Goal: Task Accomplishment & Management: Manage account settings

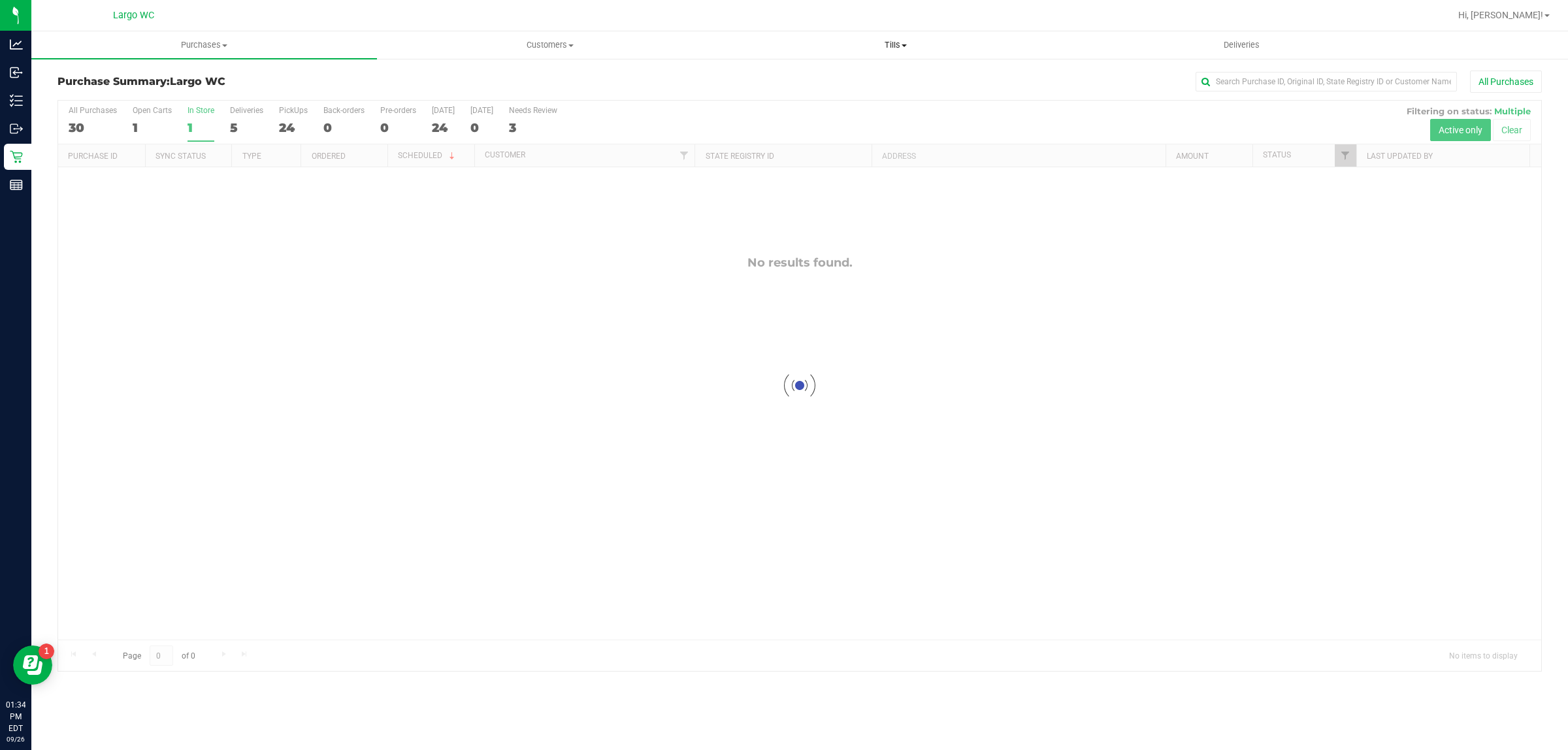
click at [895, 46] on span "Tills" at bounding box center [895, 45] width 344 height 12
click at [853, 80] on li "Manage tills" at bounding box center [895, 79] width 345 height 16
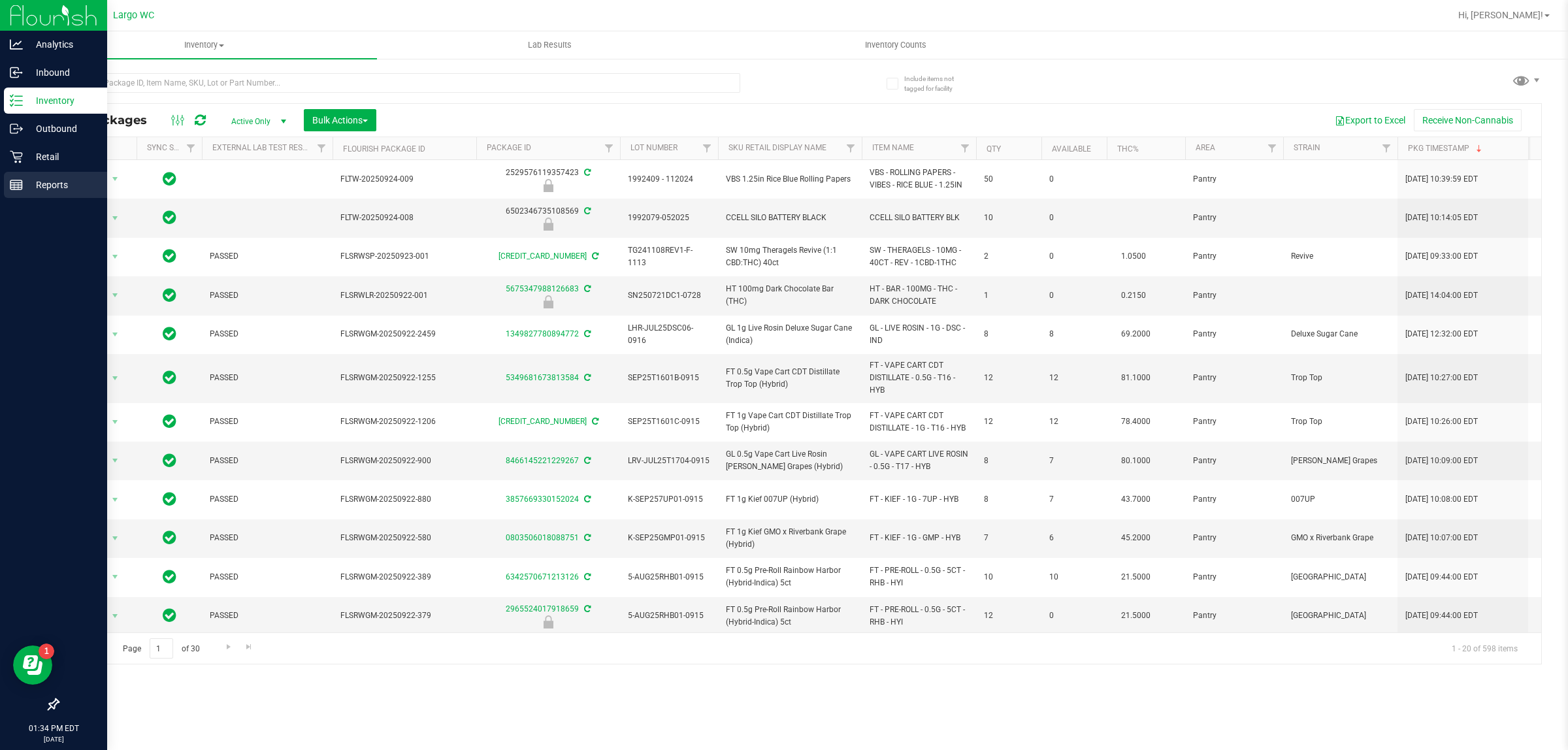
click at [59, 188] on p "Reports" at bounding box center [61, 185] width 78 height 16
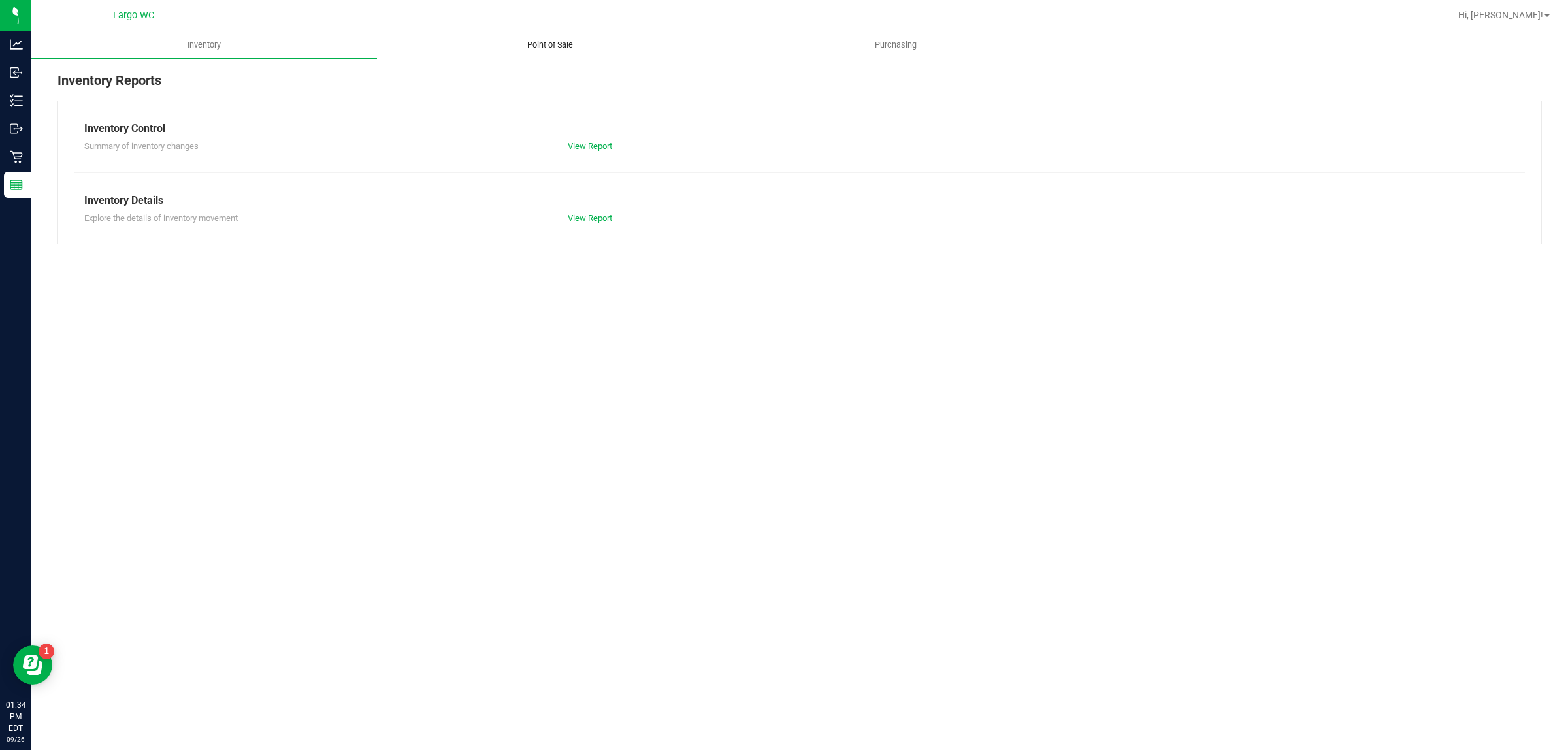
click at [540, 42] on span "Point of Sale" at bounding box center [550, 45] width 81 height 12
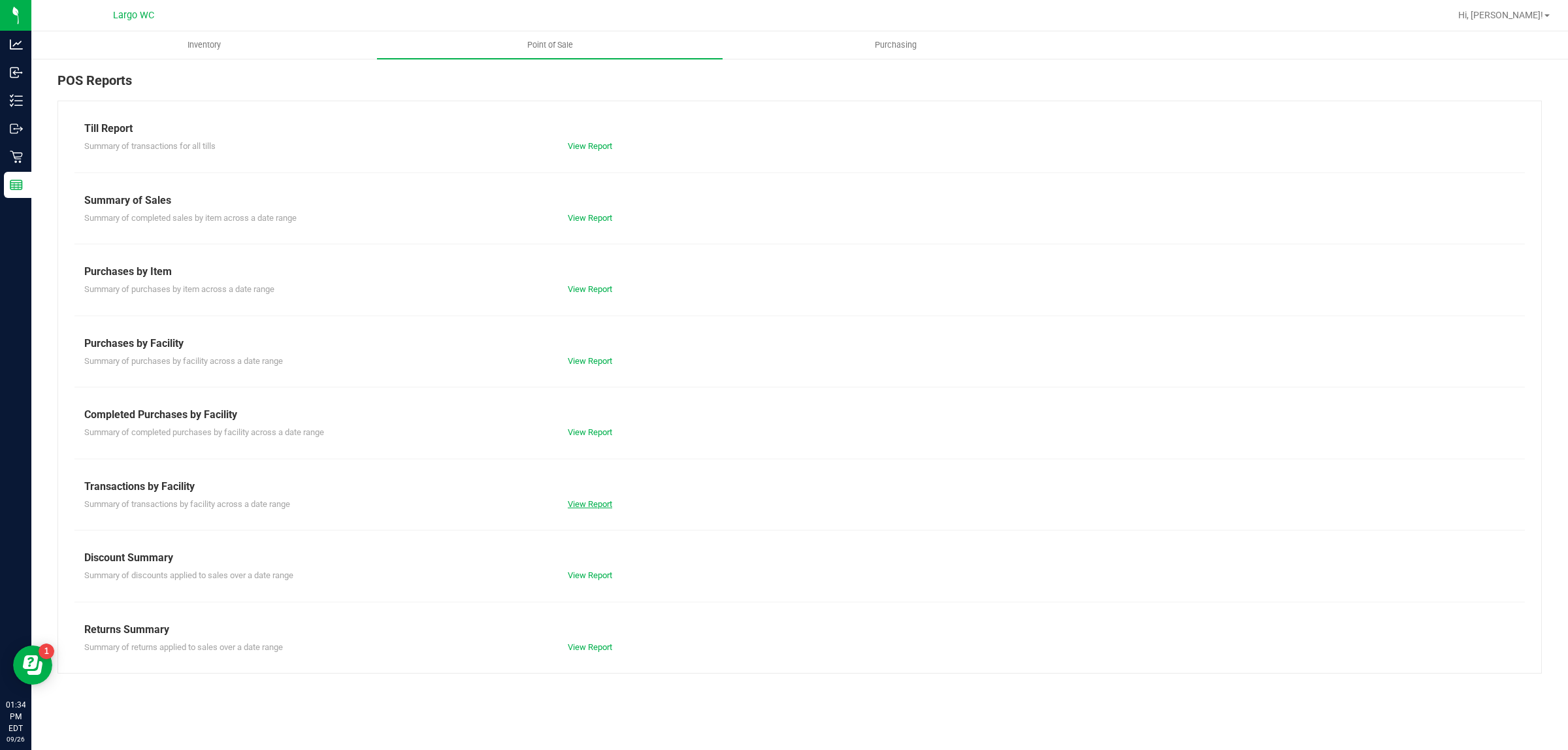
click at [580, 500] on link "View Report" at bounding box center [589, 504] width 44 height 10
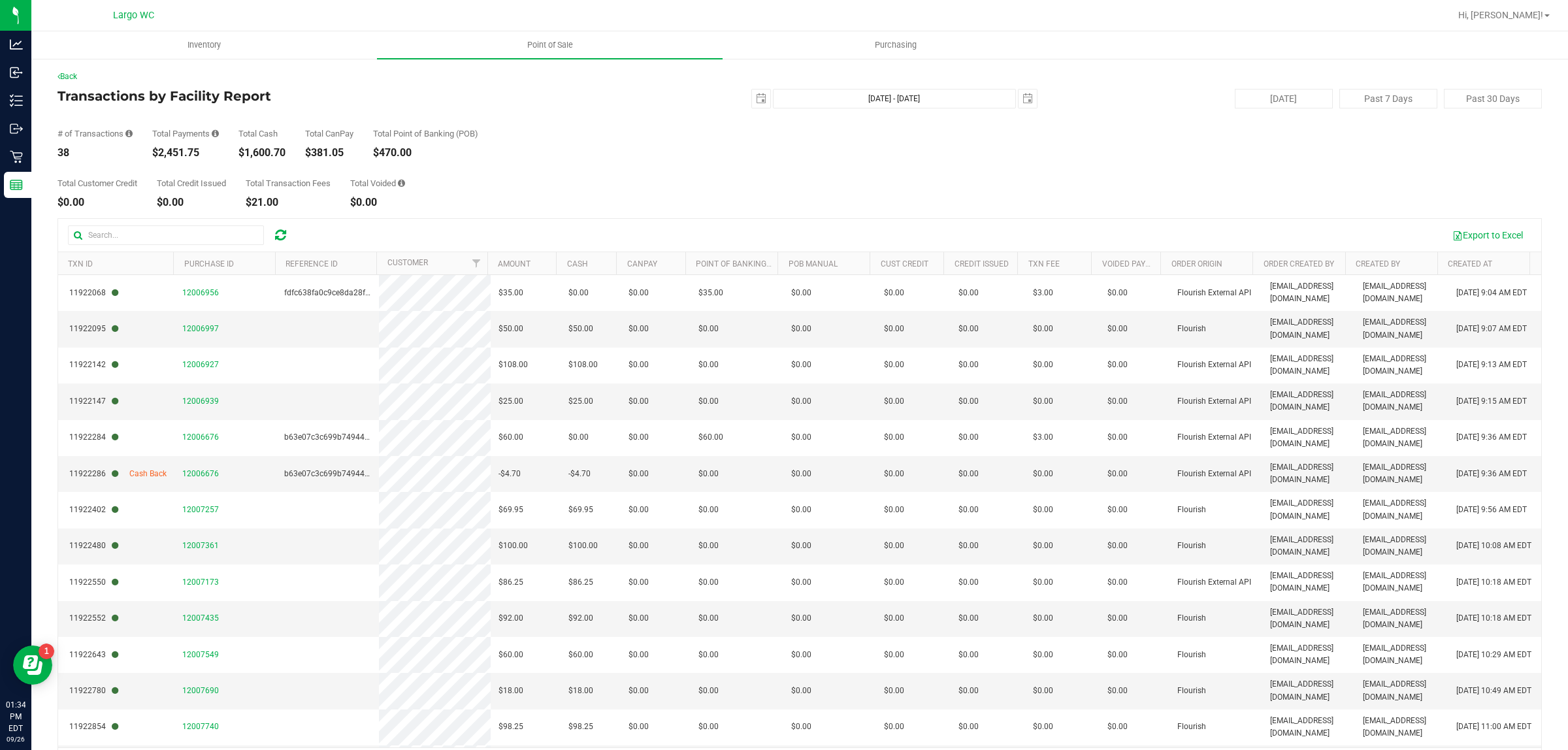
click at [479, 194] on div "Total Customer Credit $0.00 Total Credit Issued $0.00 Total Transaction Fees $2…" at bounding box center [800, 183] width 1485 height 49
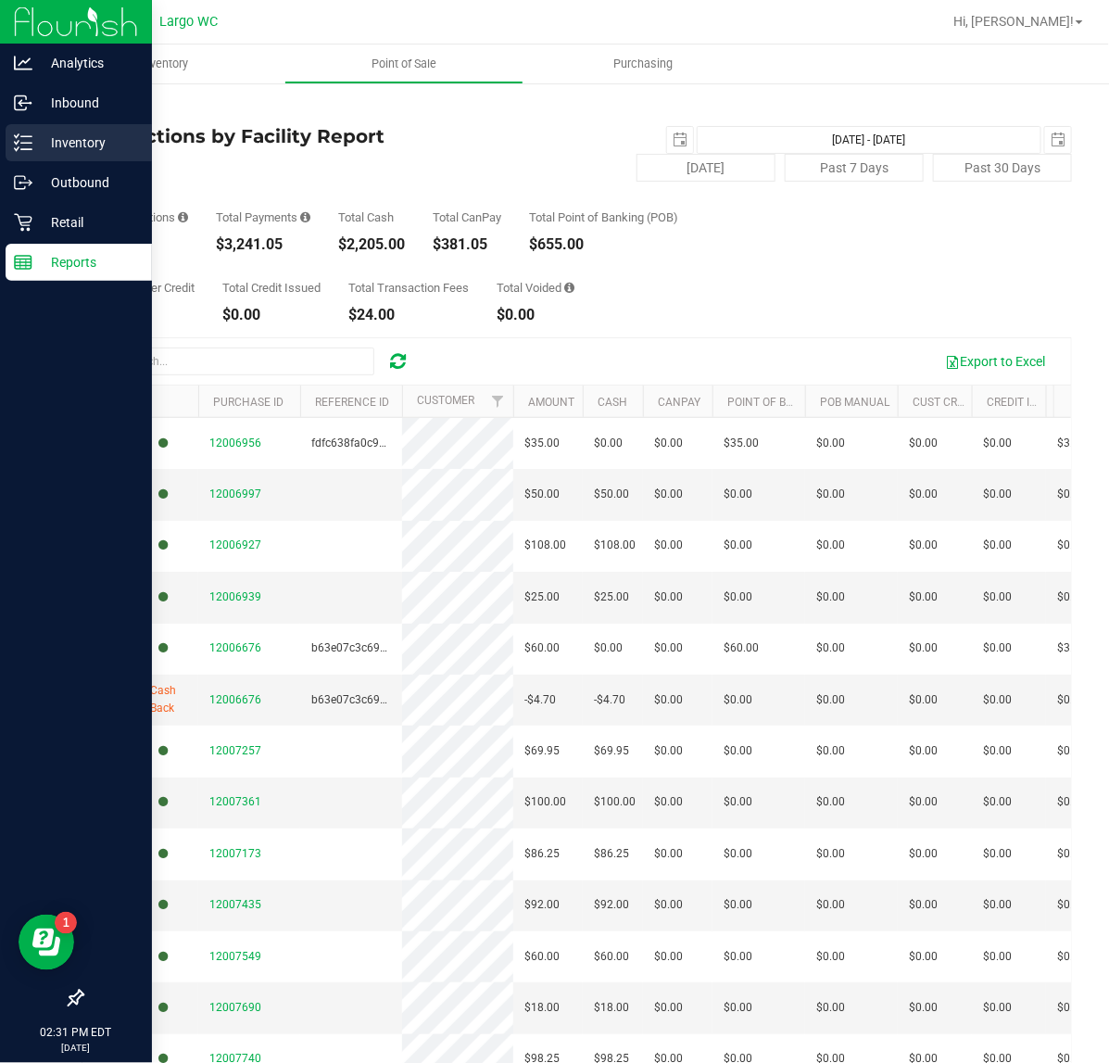
click at [104, 145] on p "Inventory" at bounding box center [87, 143] width 111 height 22
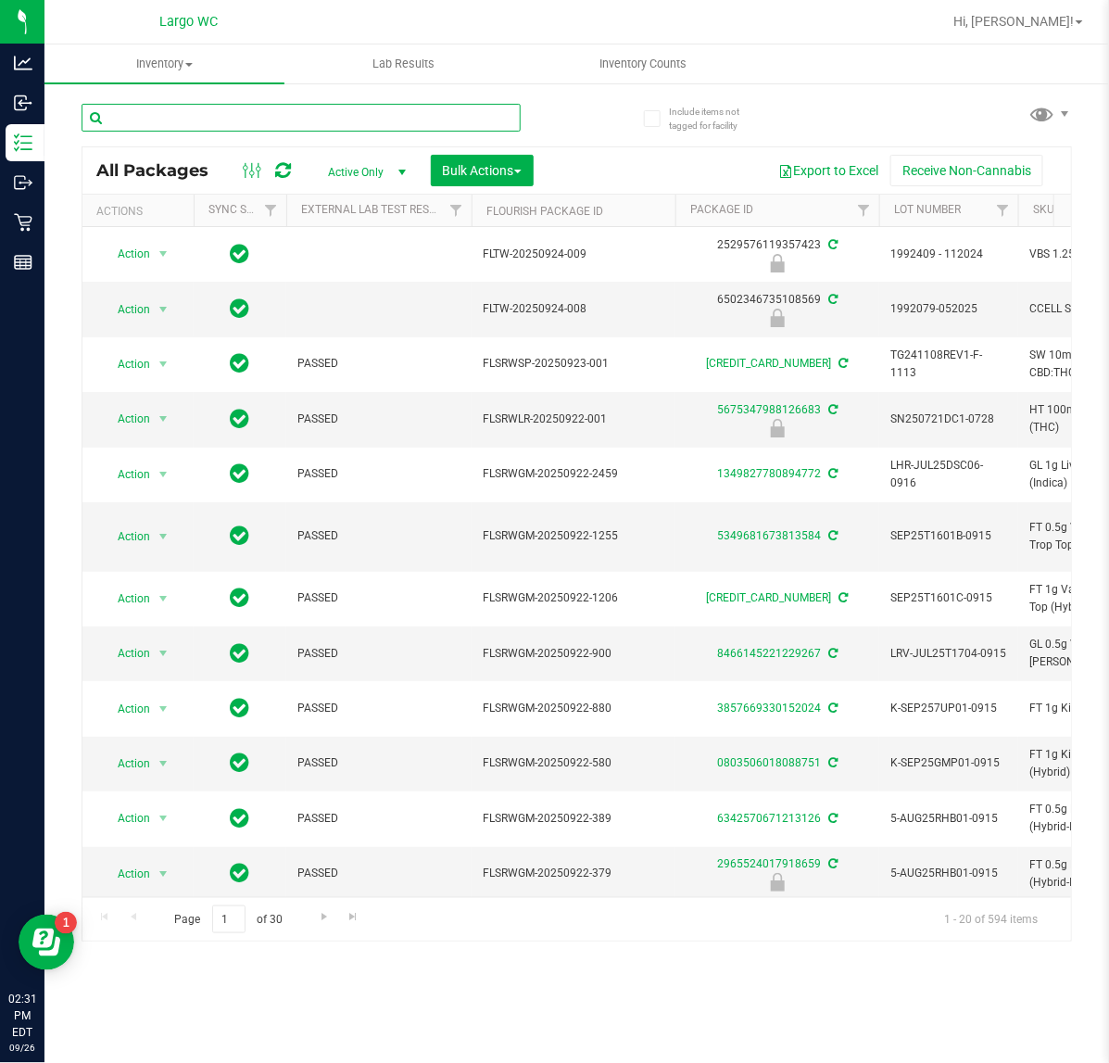
click at [332, 107] on input "text" at bounding box center [301, 118] width 439 height 28
type input "animal larry"
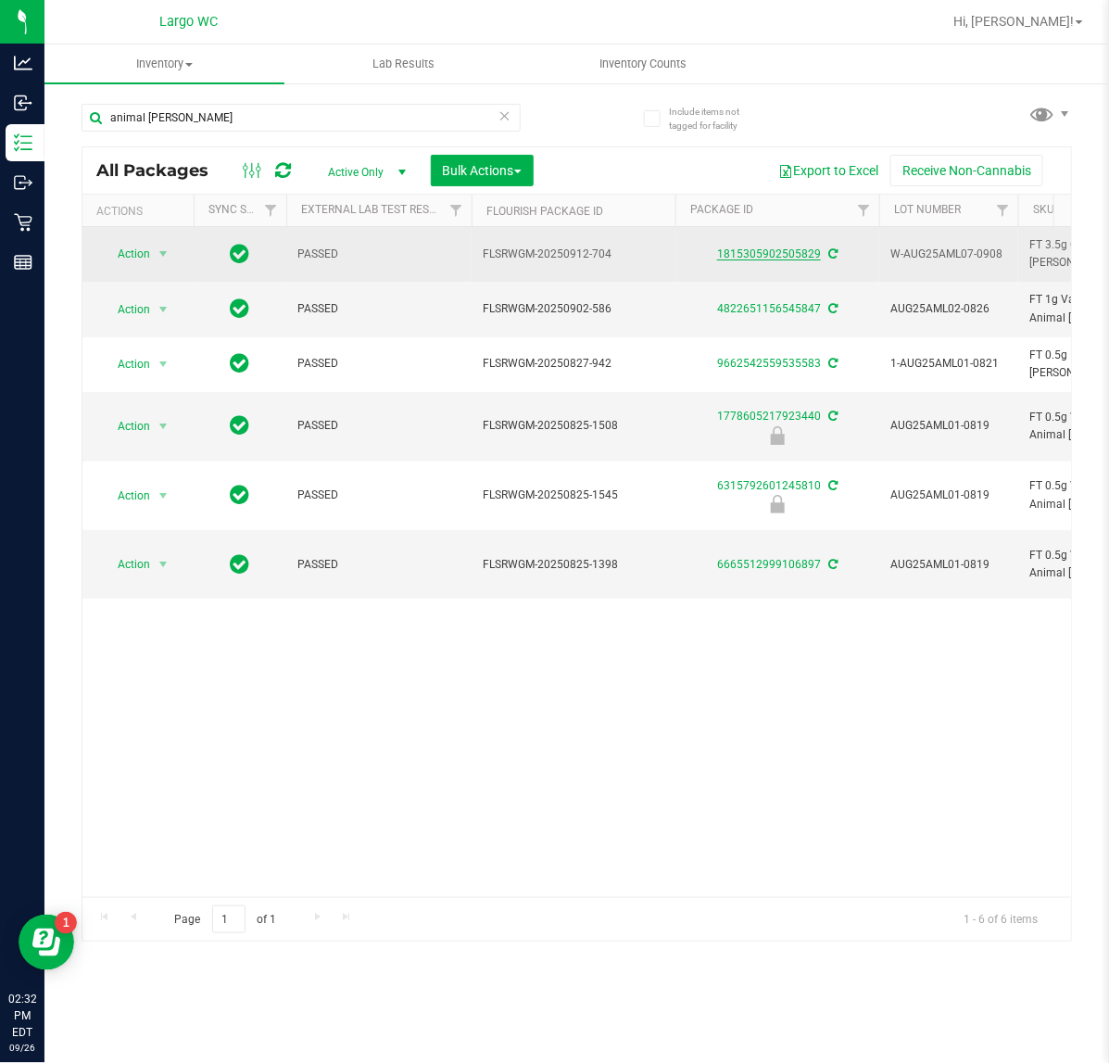
click at [770, 255] on link "1815305902505829" at bounding box center [769, 253] width 104 height 13
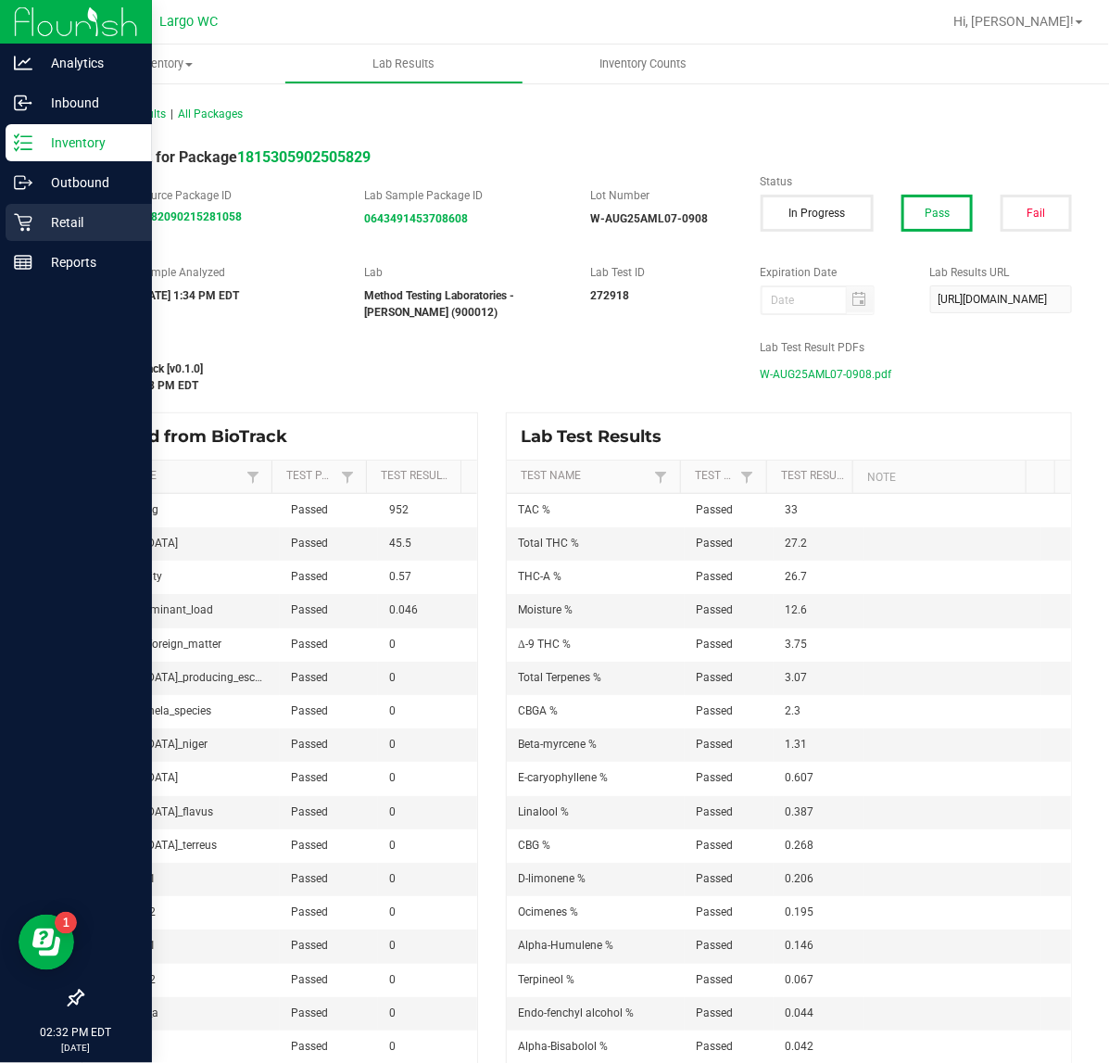
click at [98, 215] on p "Retail" at bounding box center [87, 222] width 111 height 22
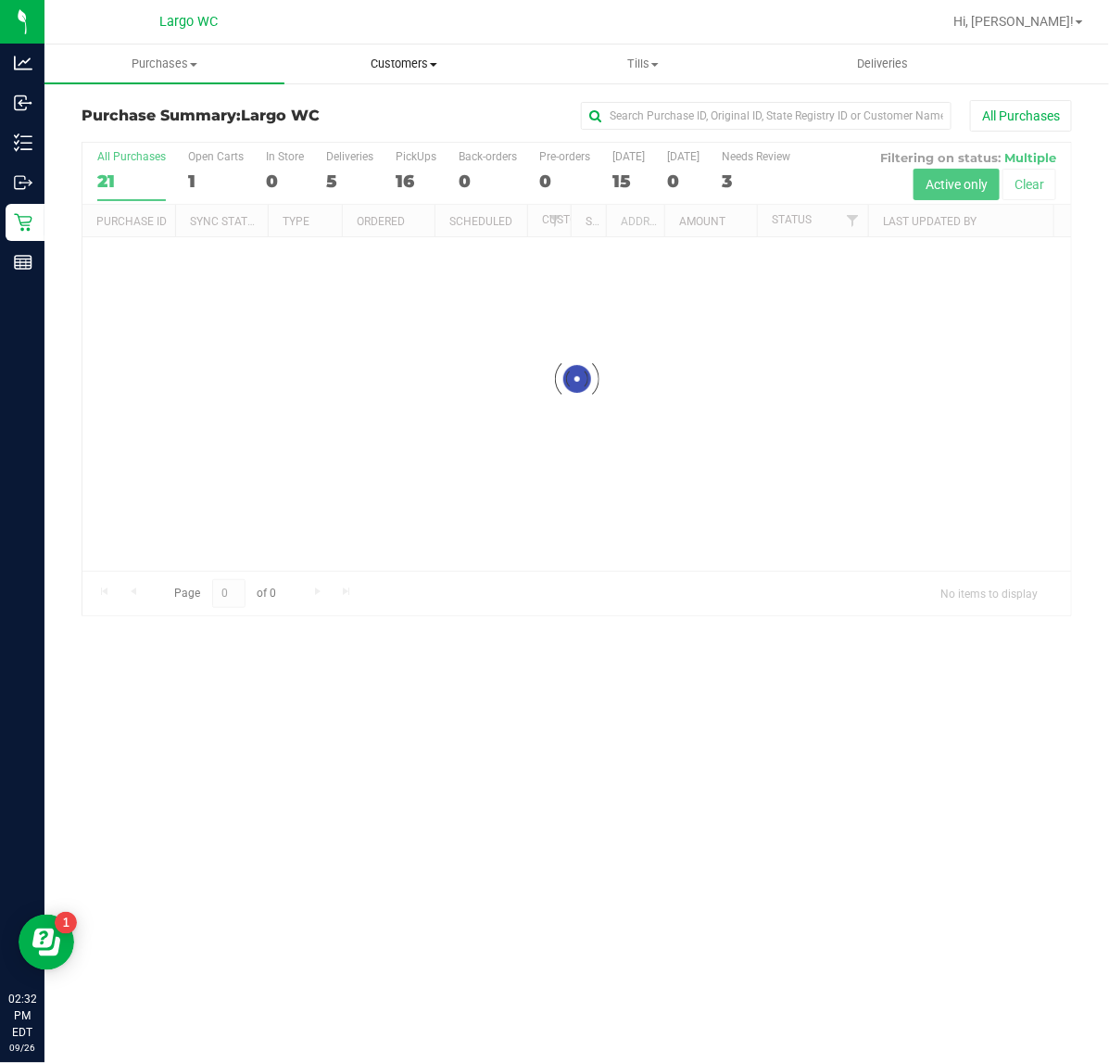
click at [383, 65] on span "Customers" at bounding box center [404, 64] width 238 height 17
click at [412, 109] on span "All customers" at bounding box center [351, 112] width 133 height 16
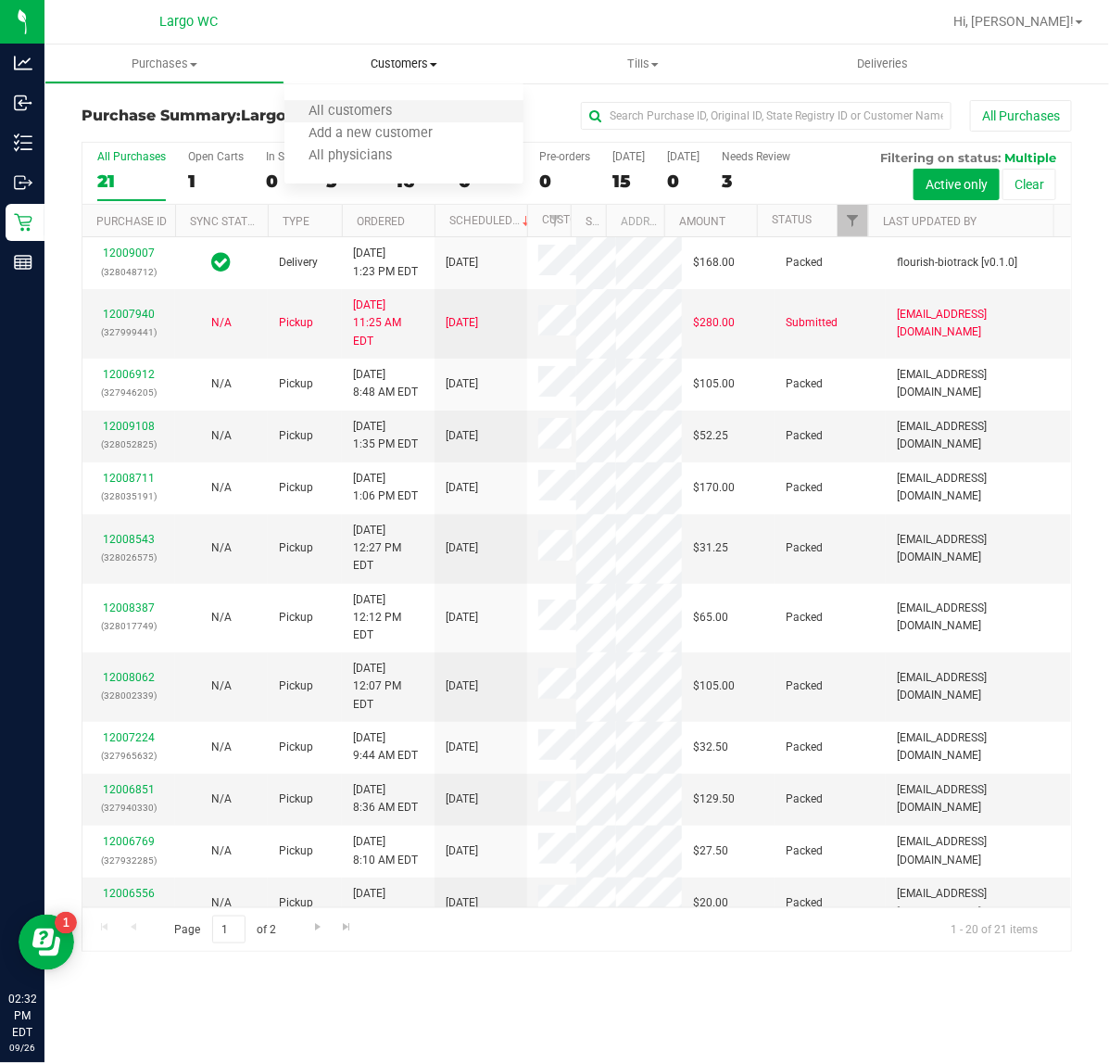
click at [417, 105] on li "All customers" at bounding box center [405, 112] width 240 height 22
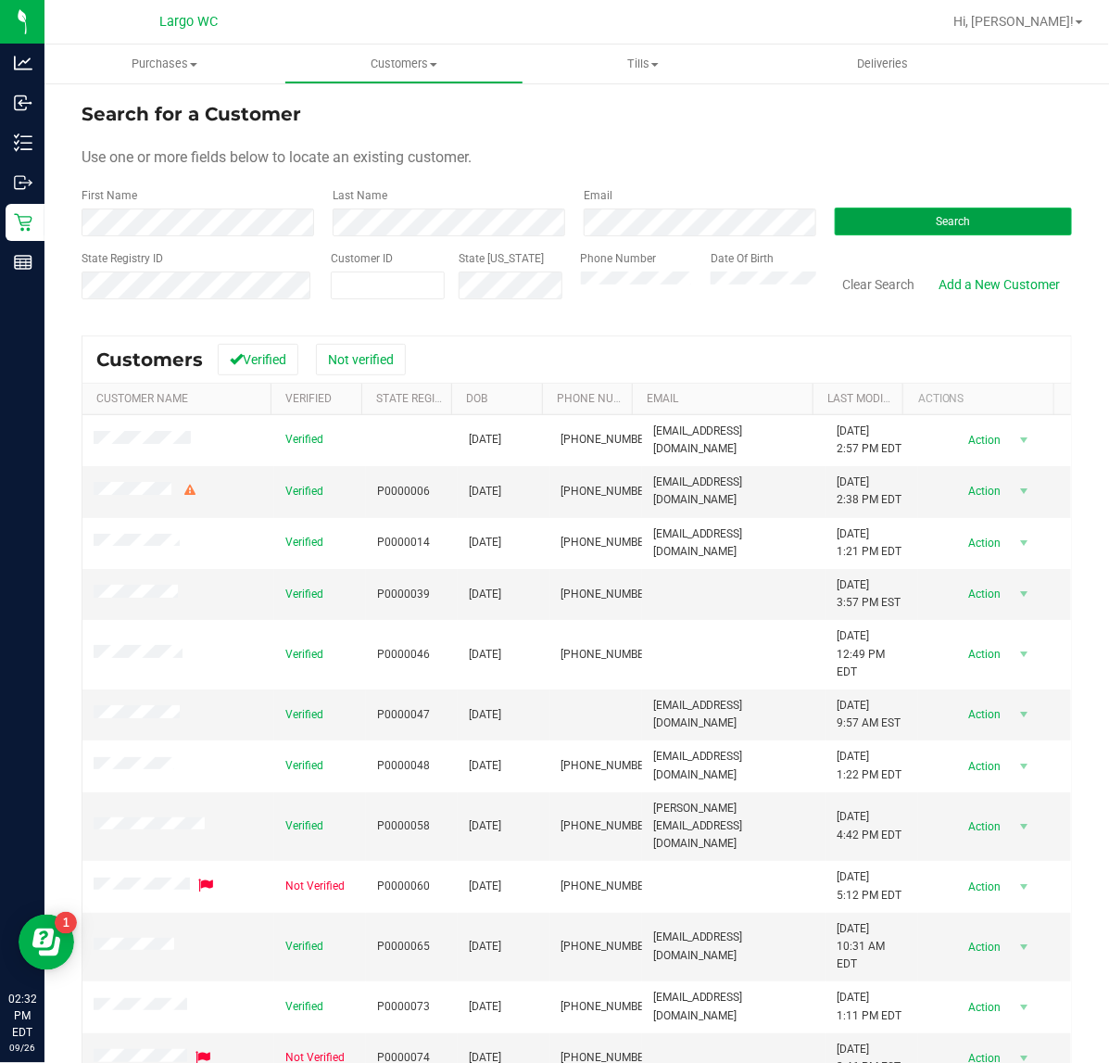
click at [938, 211] on button "Search" at bounding box center [953, 222] width 237 height 28
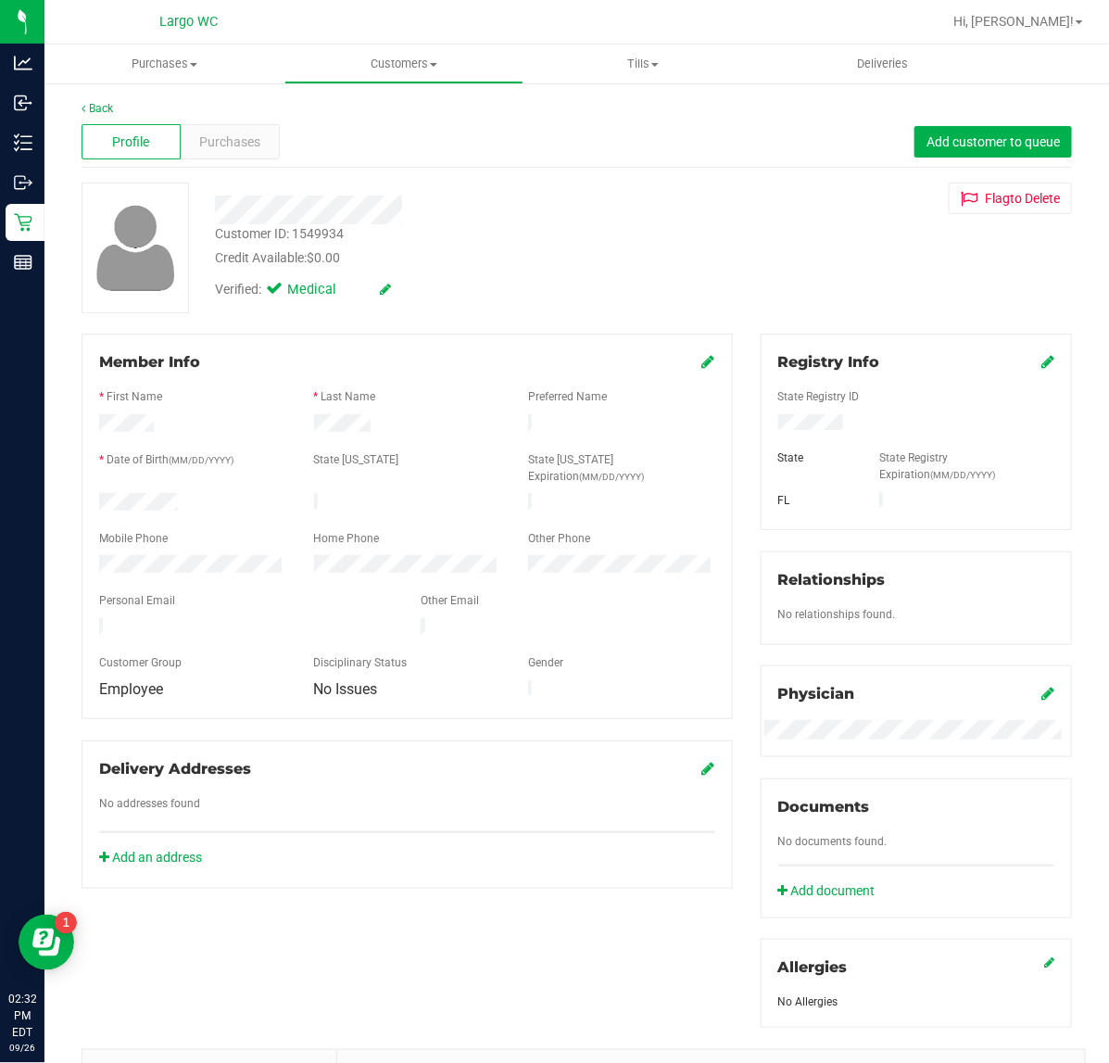
click at [229, 122] on div "Profile Purchases Add customer to queue" at bounding box center [577, 142] width 991 height 51
click at [228, 144] on span "Purchases" at bounding box center [229, 142] width 61 height 19
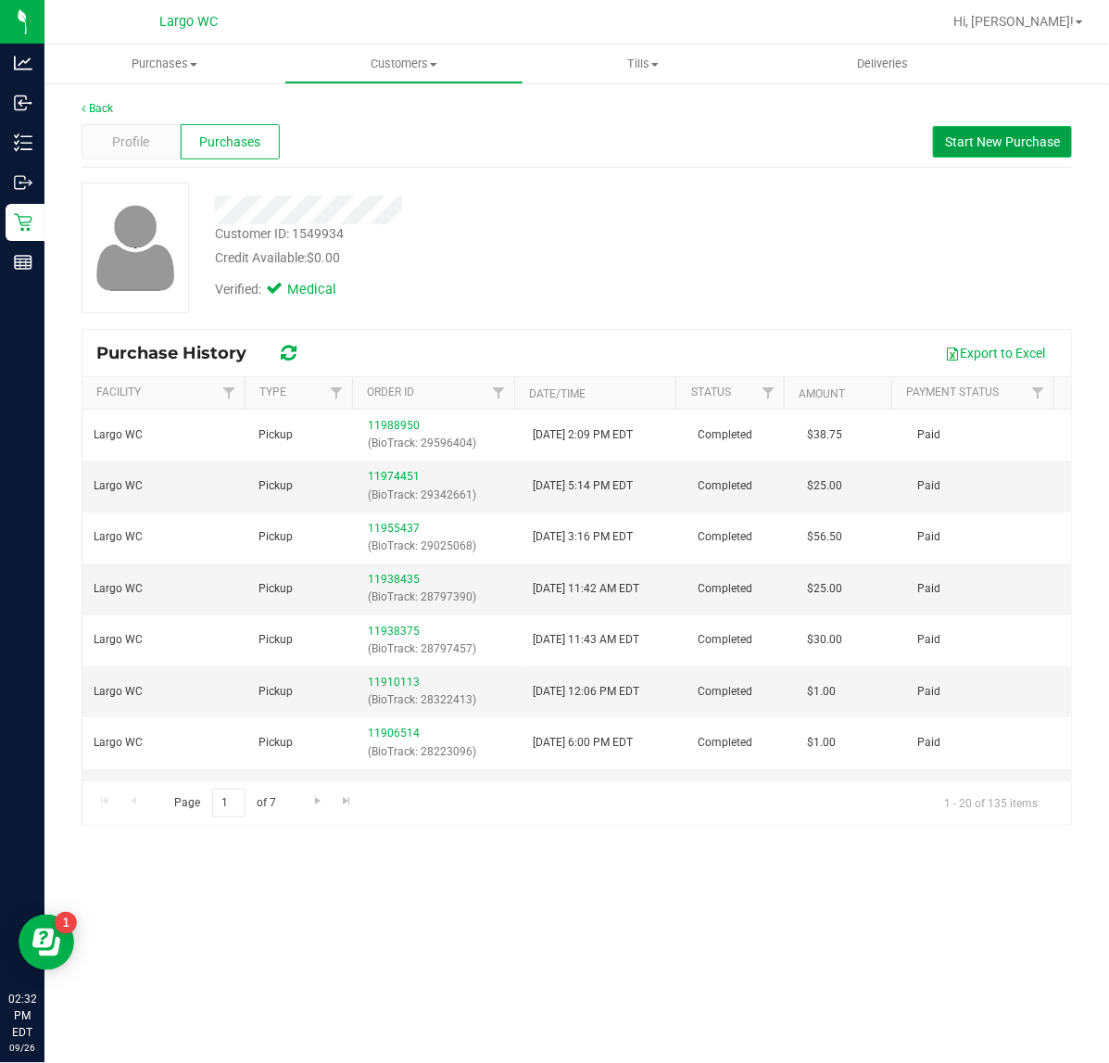
click at [1008, 139] on span "Start New Purchase" at bounding box center [1002, 141] width 115 height 15
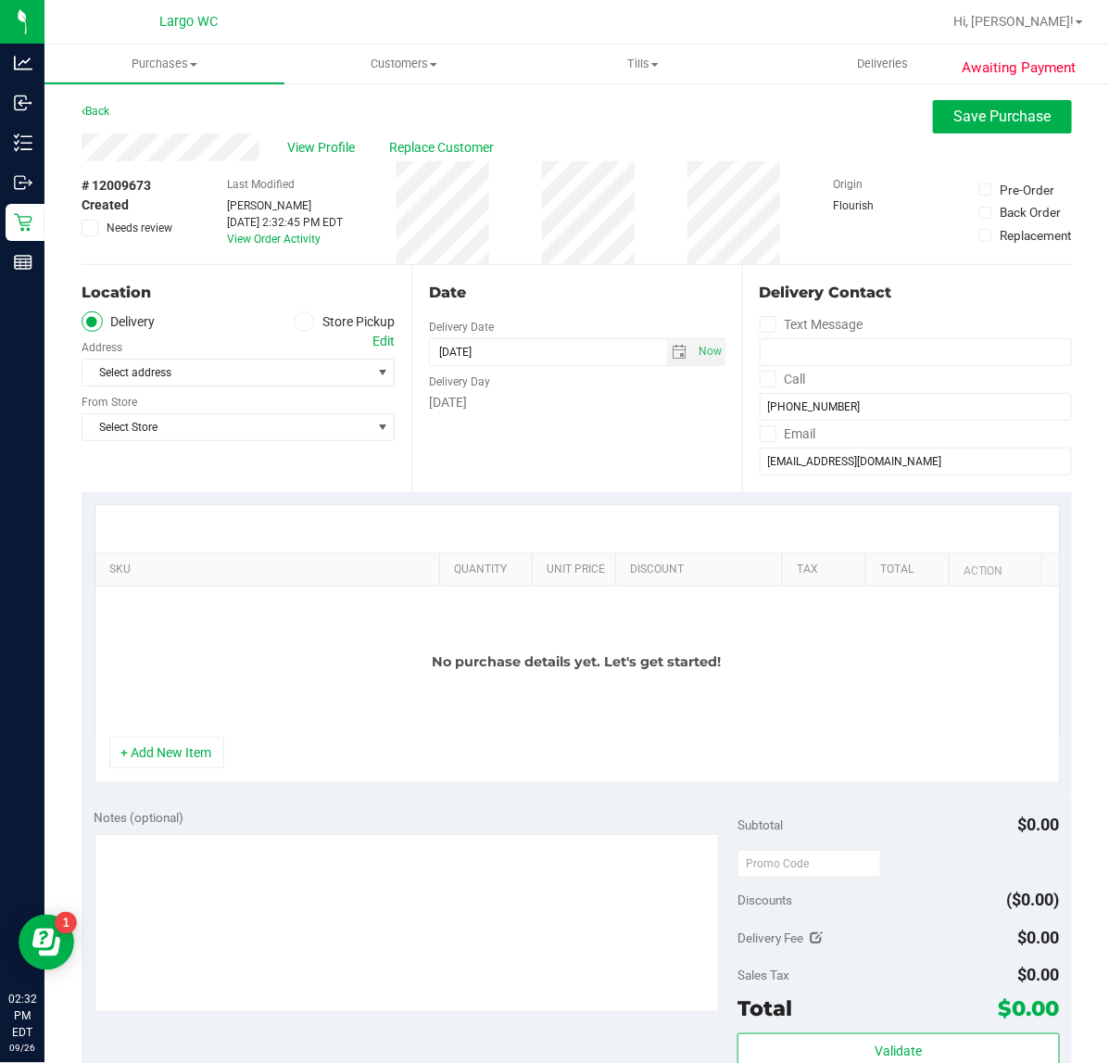
click at [315, 327] on label "Store Pickup" at bounding box center [345, 321] width 102 height 21
click at [0, 0] on input "Store Pickup" at bounding box center [0, 0] width 0 height 0
click at [321, 377] on span "Select Store" at bounding box center [226, 373] width 288 height 26
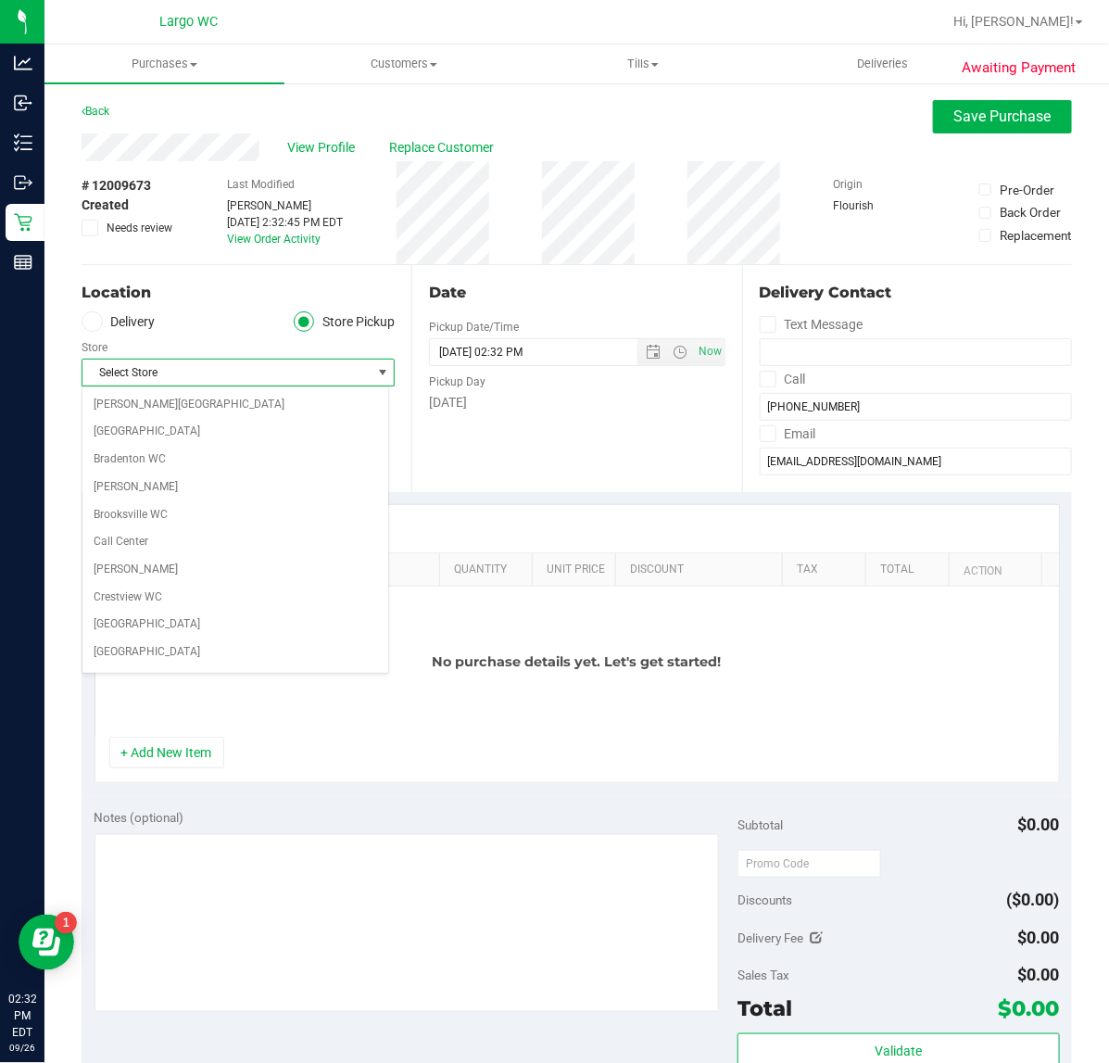
scroll to position [309, 0]
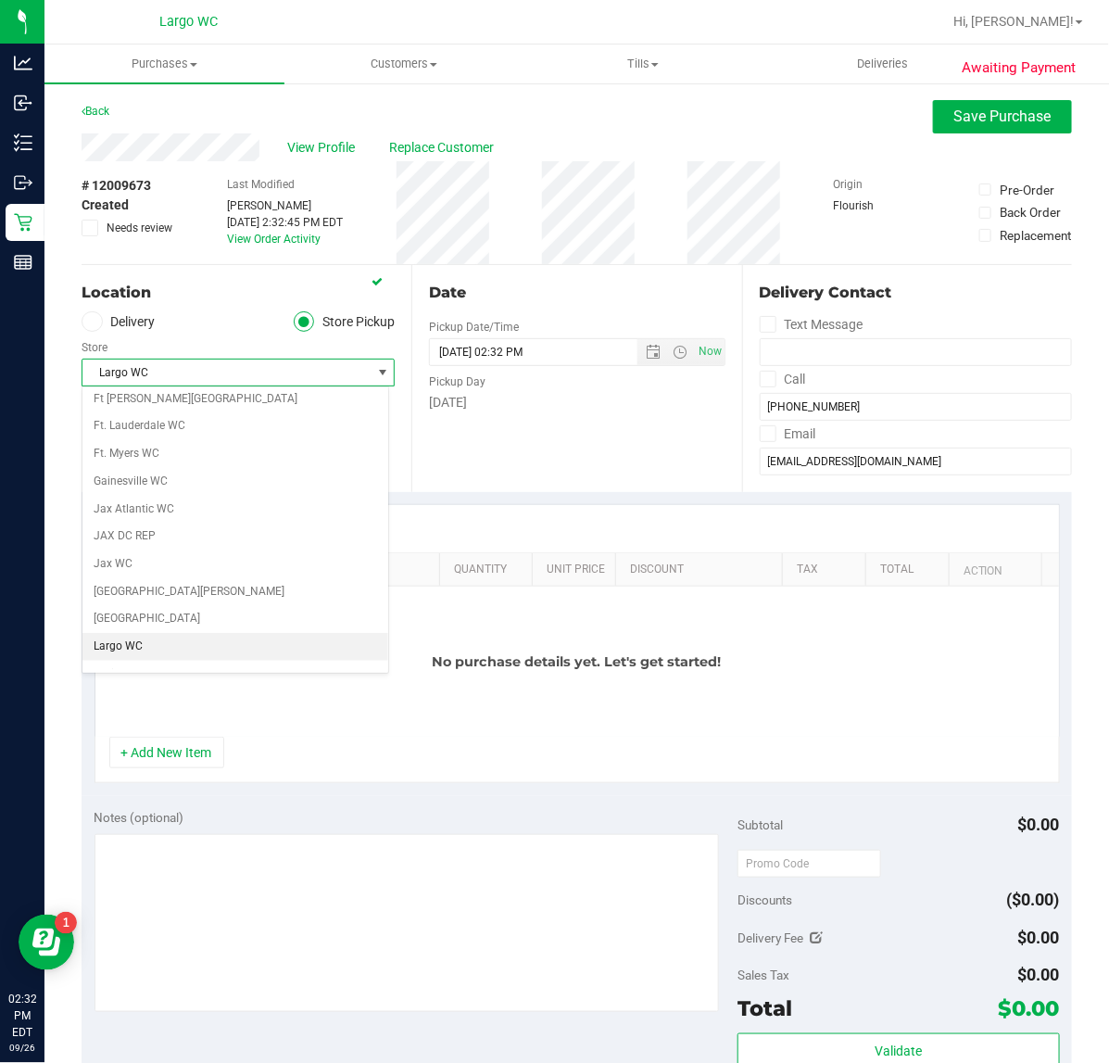
click at [221, 659] on li "Largo WC" at bounding box center [235, 647] width 306 height 28
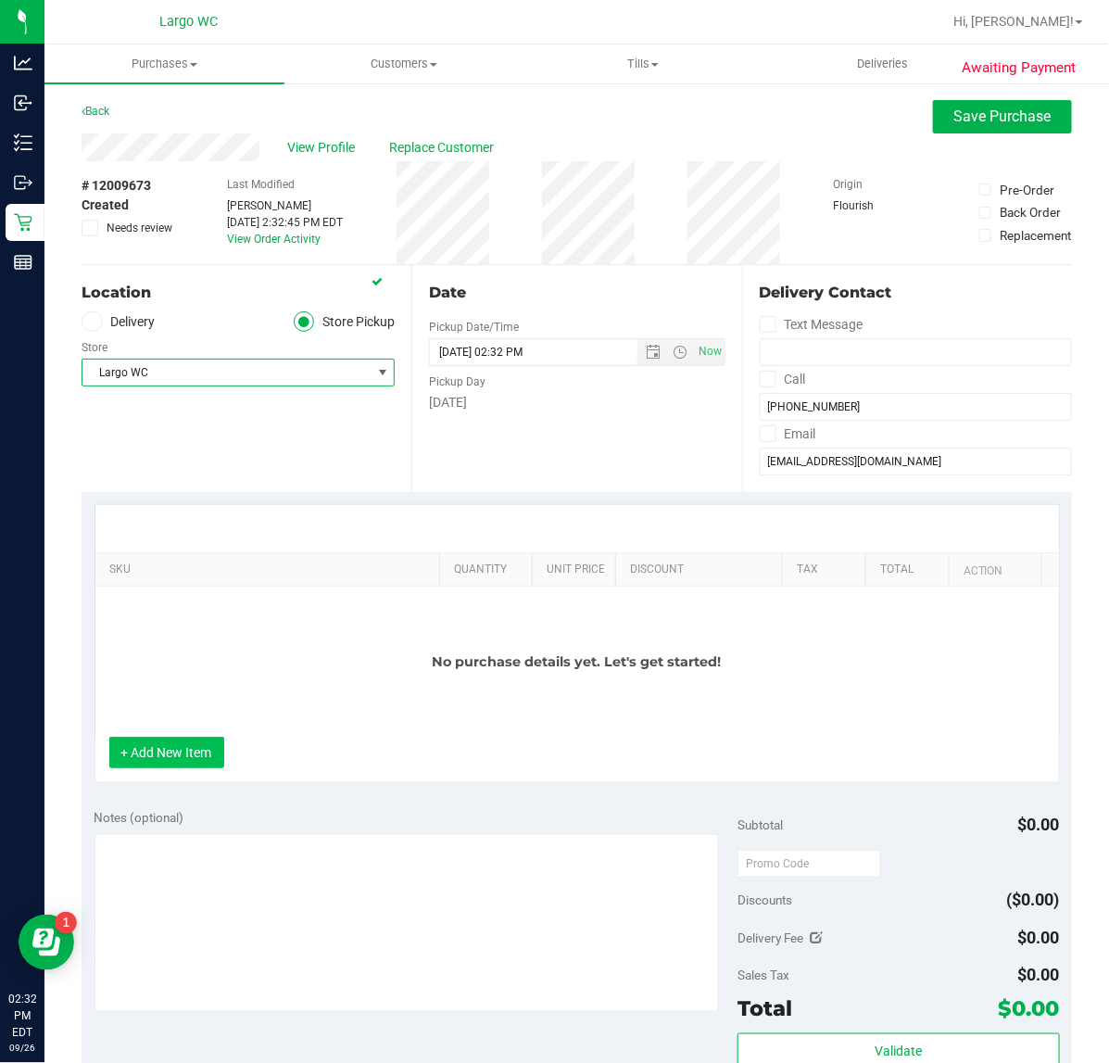
click at [163, 766] on button "+ Add New Item" at bounding box center [166, 753] width 115 height 32
click at [186, 744] on button "+ Add New Item" at bounding box center [166, 753] width 115 height 32
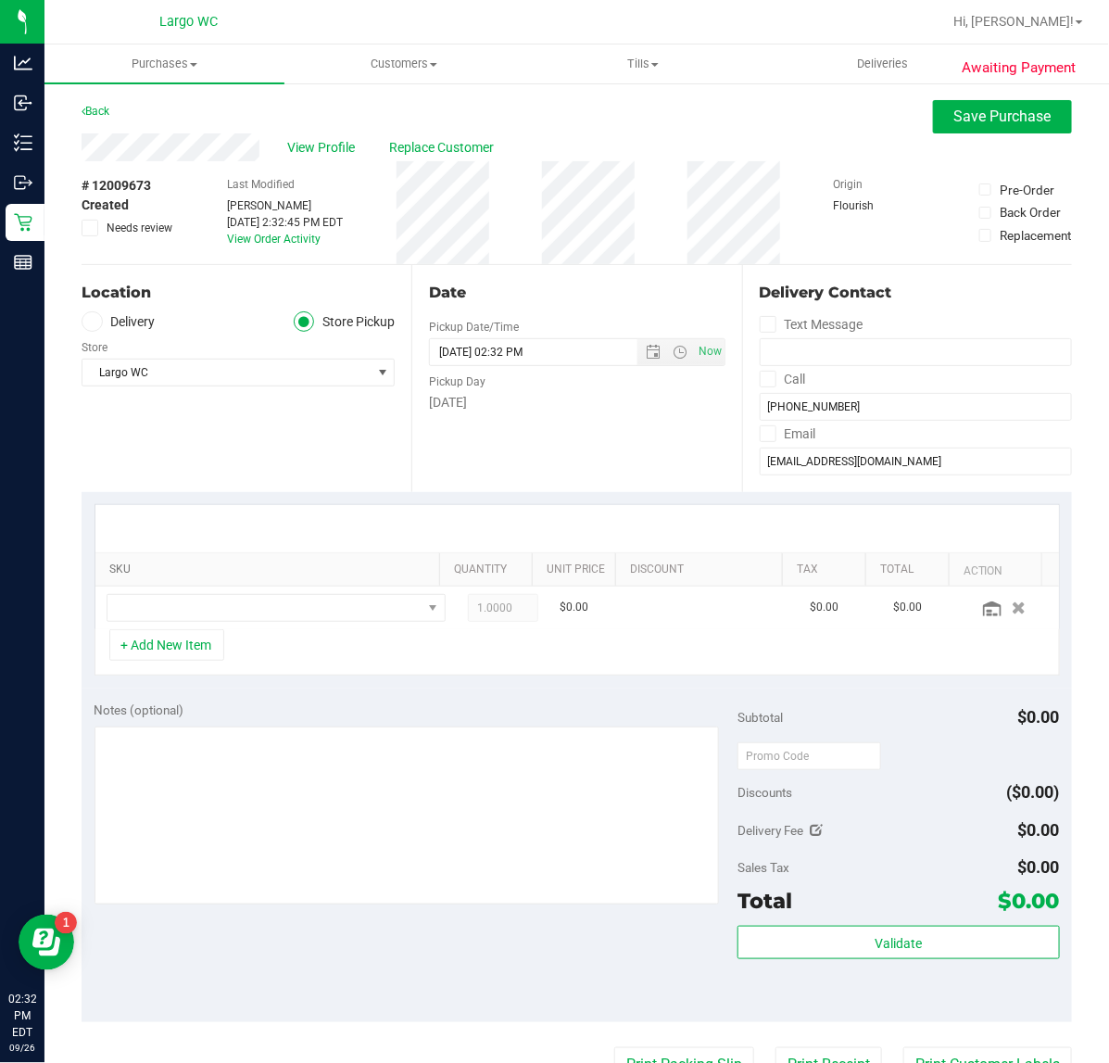
click at [303, 576] on link "SKU" at bounding box center [270, 570] width 323 height 15
click at [304, 603] on span "NO DATA FOUND" at bounding box center [265, 608] width 314 height 26
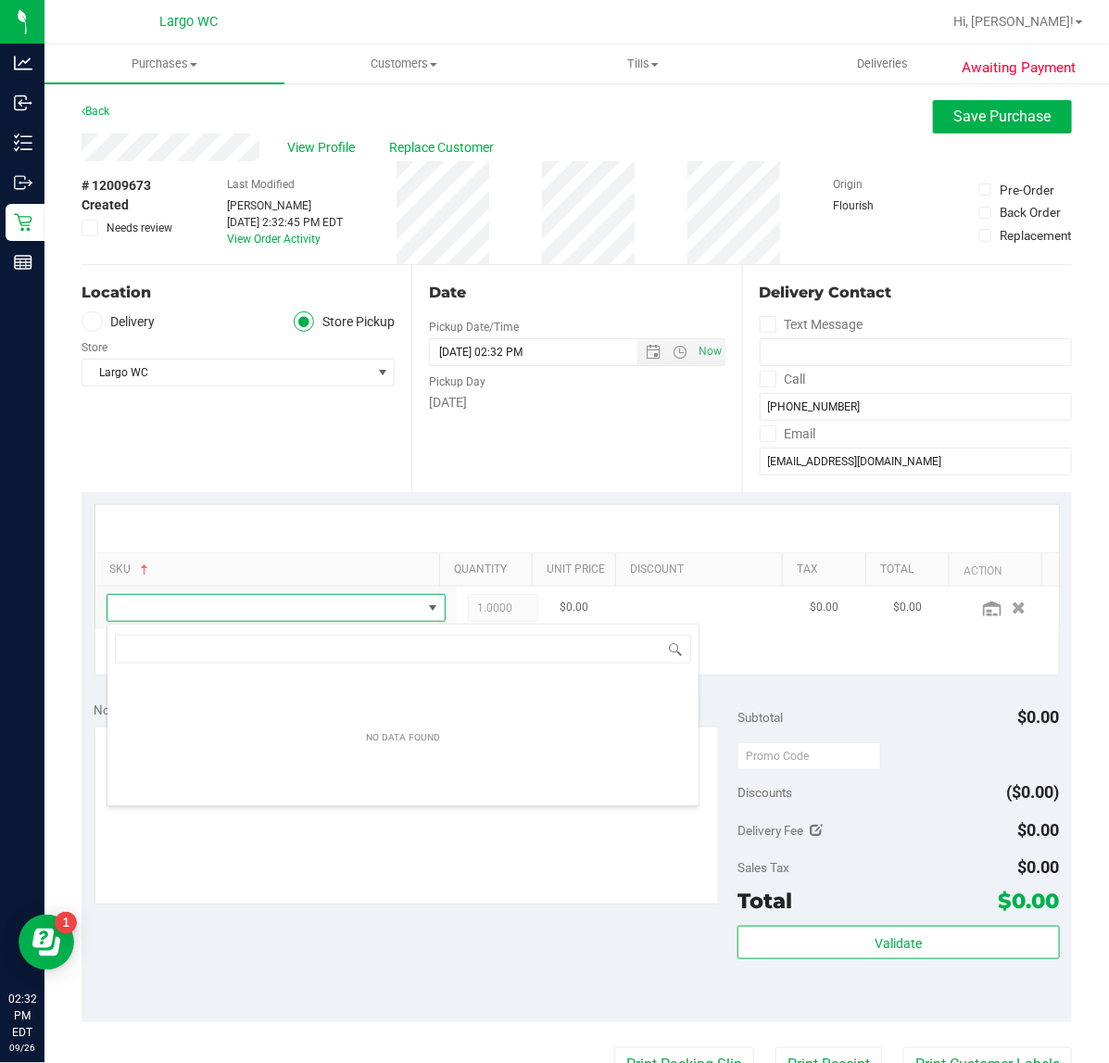
scroll to position [29, 304]
type input "aml"
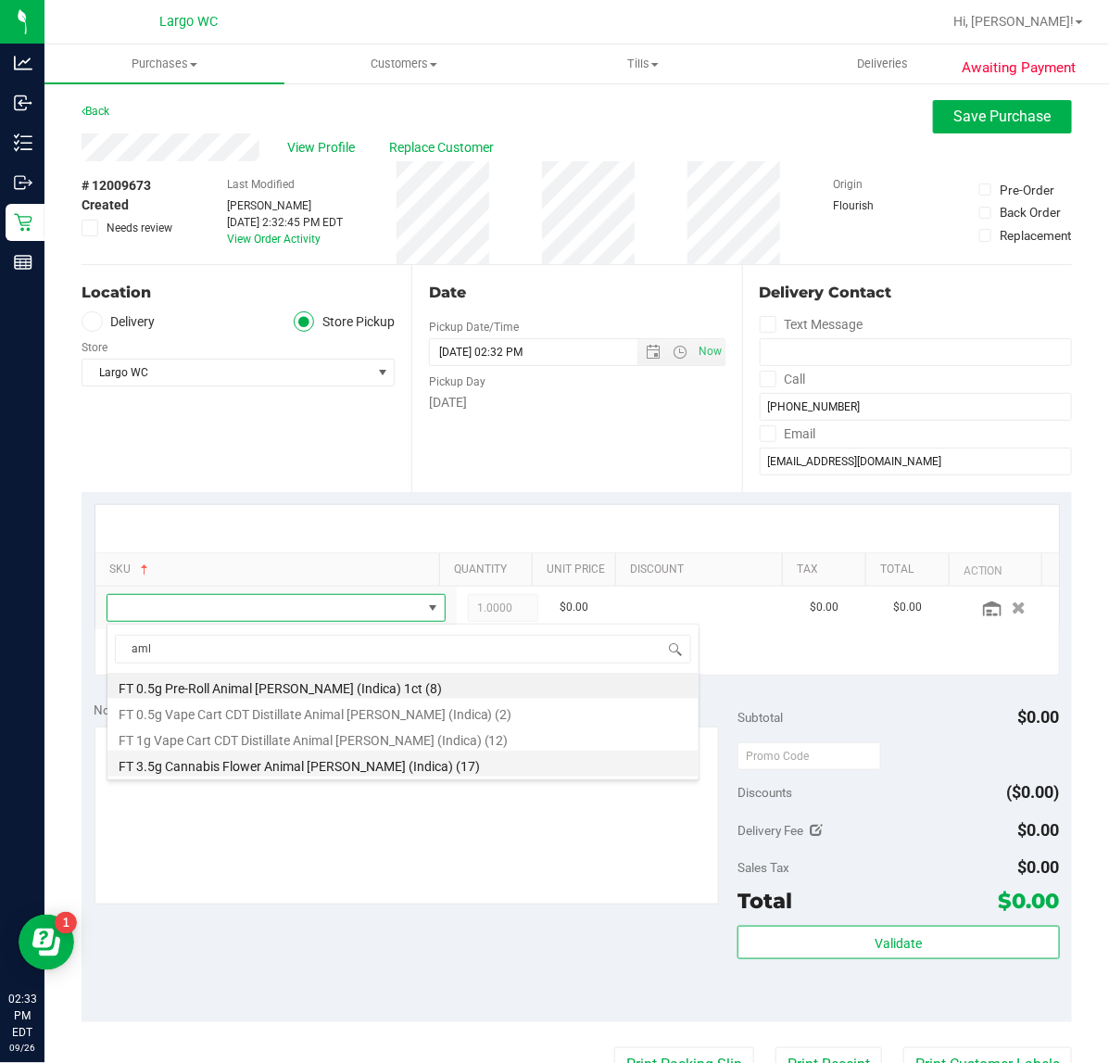
click at [340, 771] on li "FT 3.5g Cannabis Flower Animal Larry (Indica) (17)" at bounding box center [403, 764] width 591 height 26
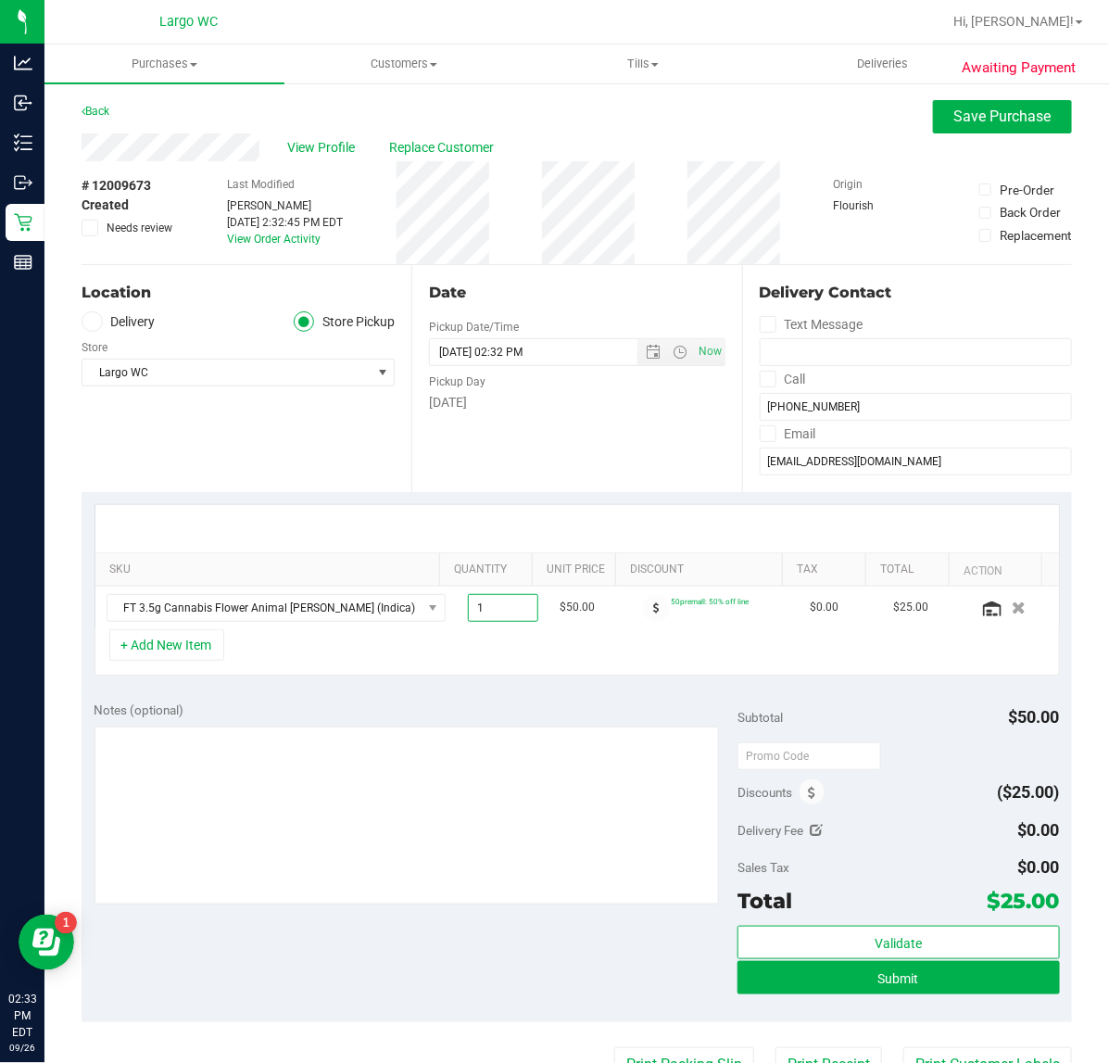
click at [468, 605] on span "1.00 1" at bounding box center [503, 608] width 70 height 28
drag, startPoint x: 469, startPoint y: 608, endPoint x: 424, endPoint y: 614, distance: 45.8
click at [457, 614] on td "1.00 12" at bounding box center [503, 608] width 93 height 43
type input "2"
type input "2.00"
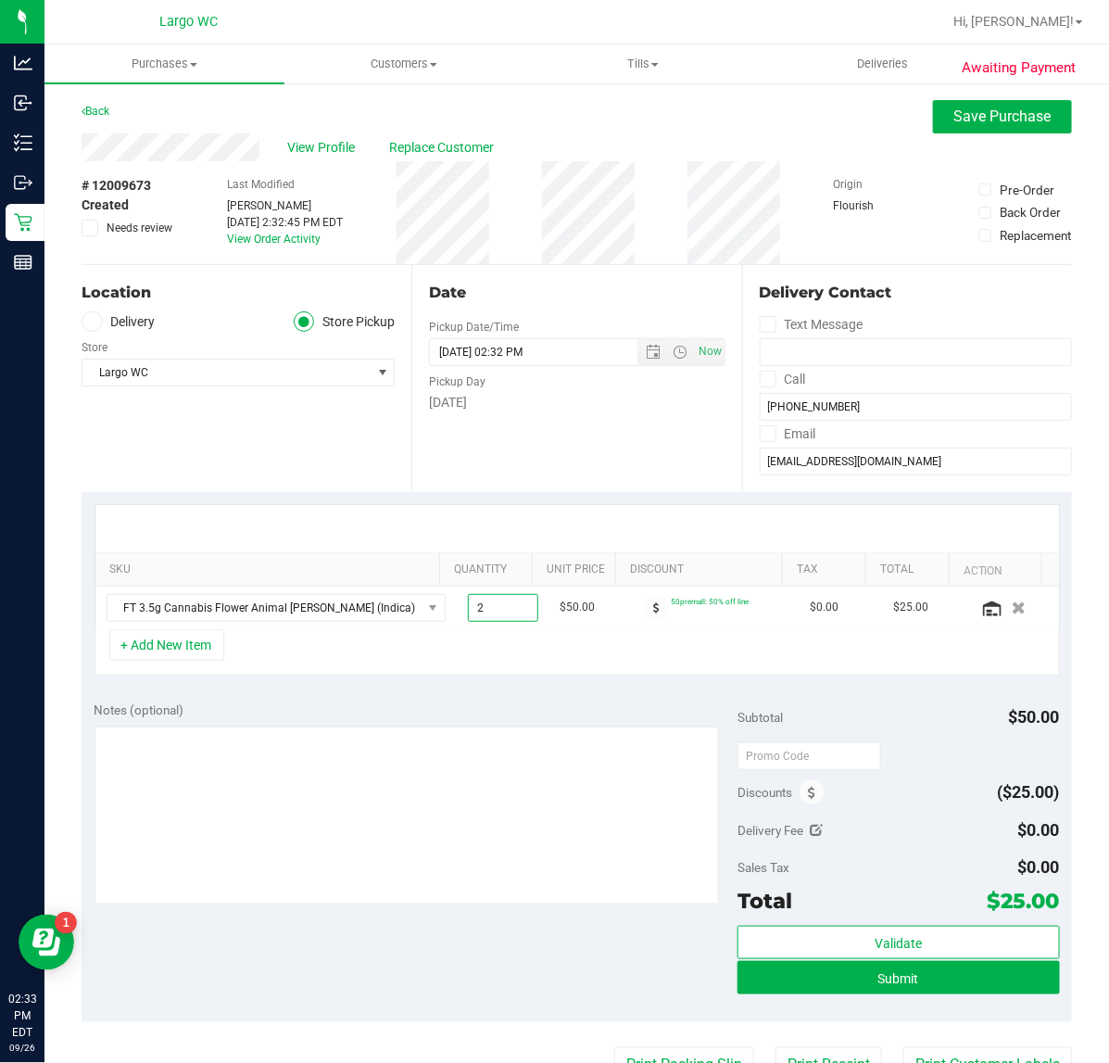
click at [594, 679] on div "SKU Quantity Unit Price Discount Tax Total Action FT 3.5g Cannabis Flower Anima…" at bounding box center [577, 590] width 991 height 196
click at [808, 794] on icon at bounding box center [811, 793] width 7 height 13
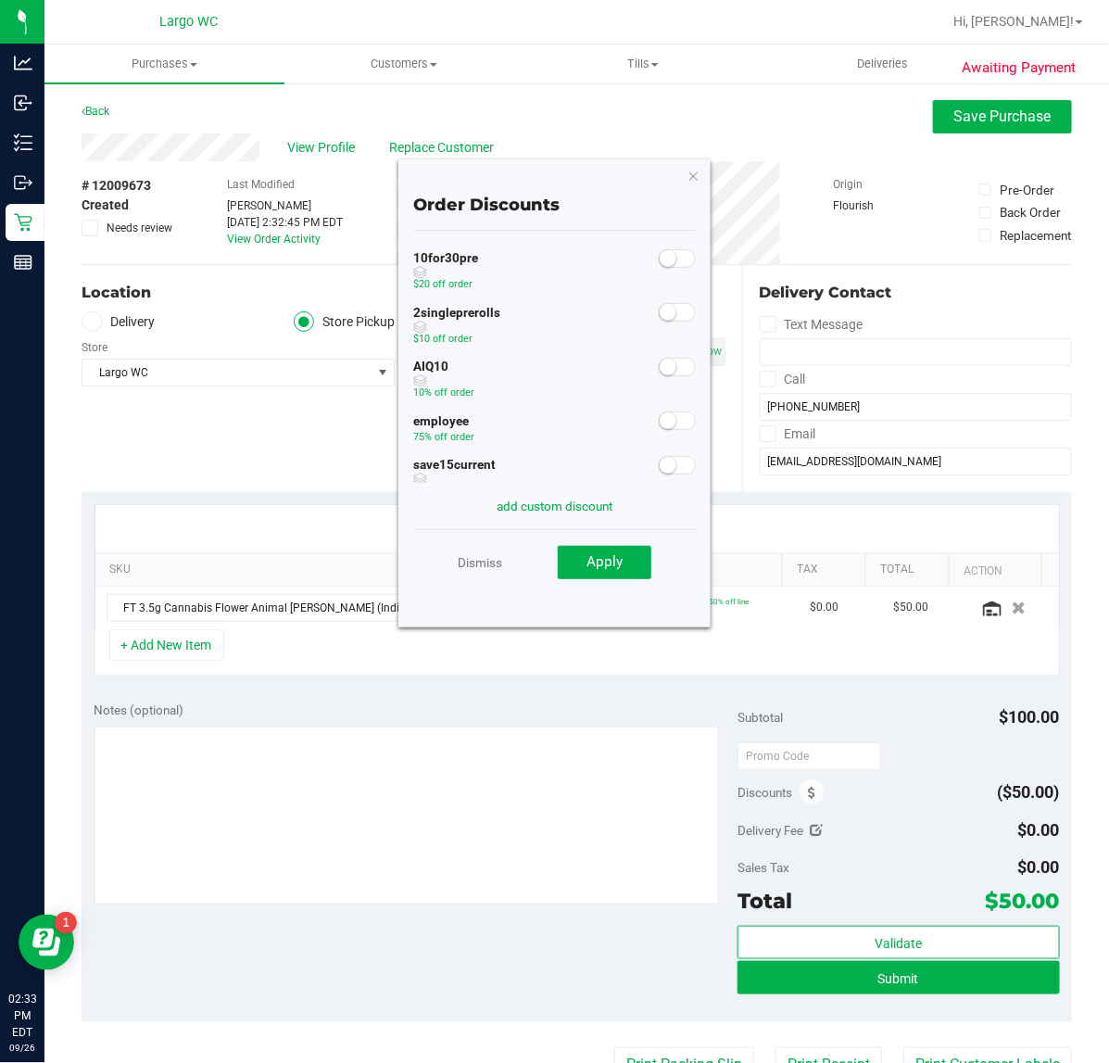
scroll to position [155, 0]
click at [660, 275] on small at bounding box center [668, 273] width 17 height 17
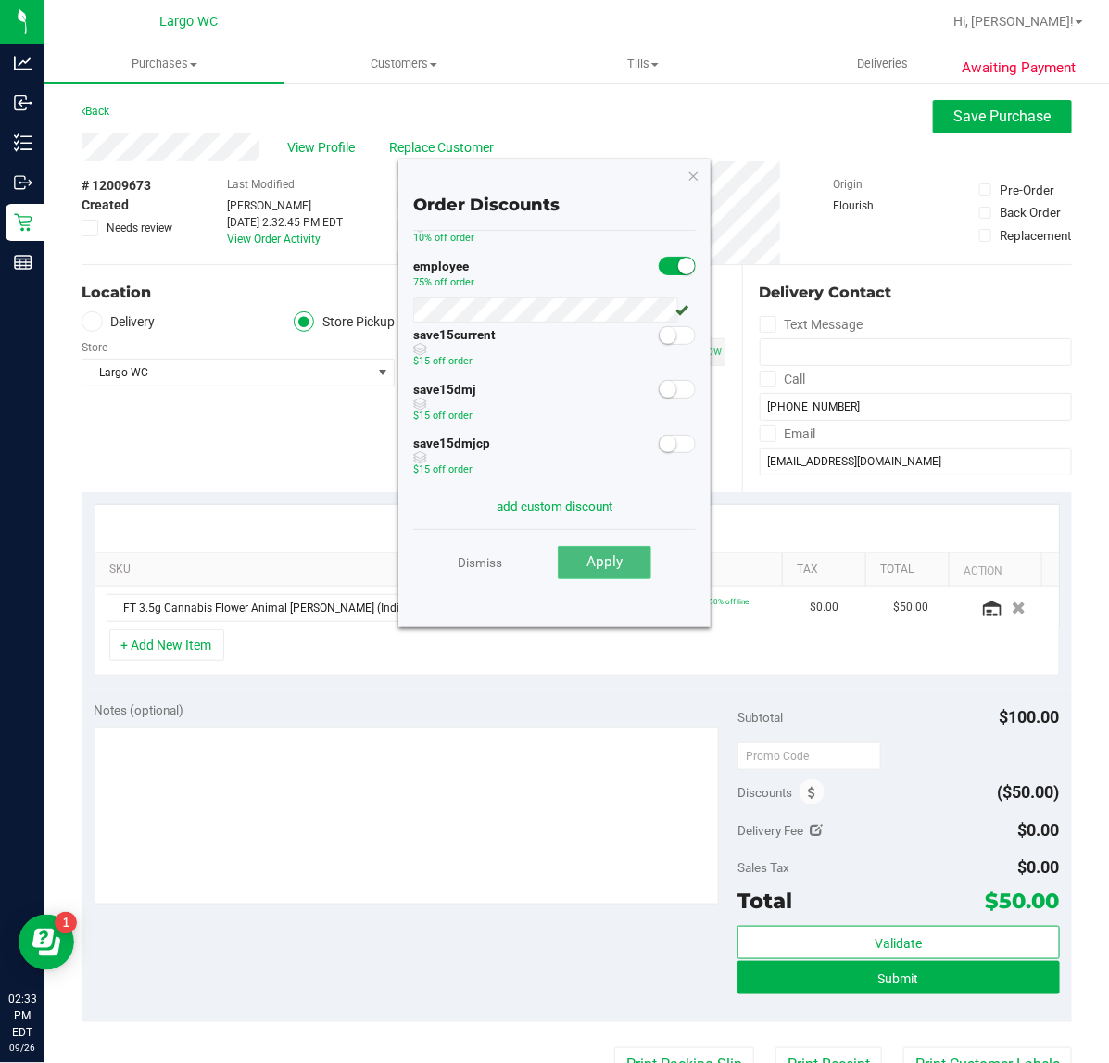
click at [627, 547] on button "Apply" at bounding box center [605, 562] width 94 height 33
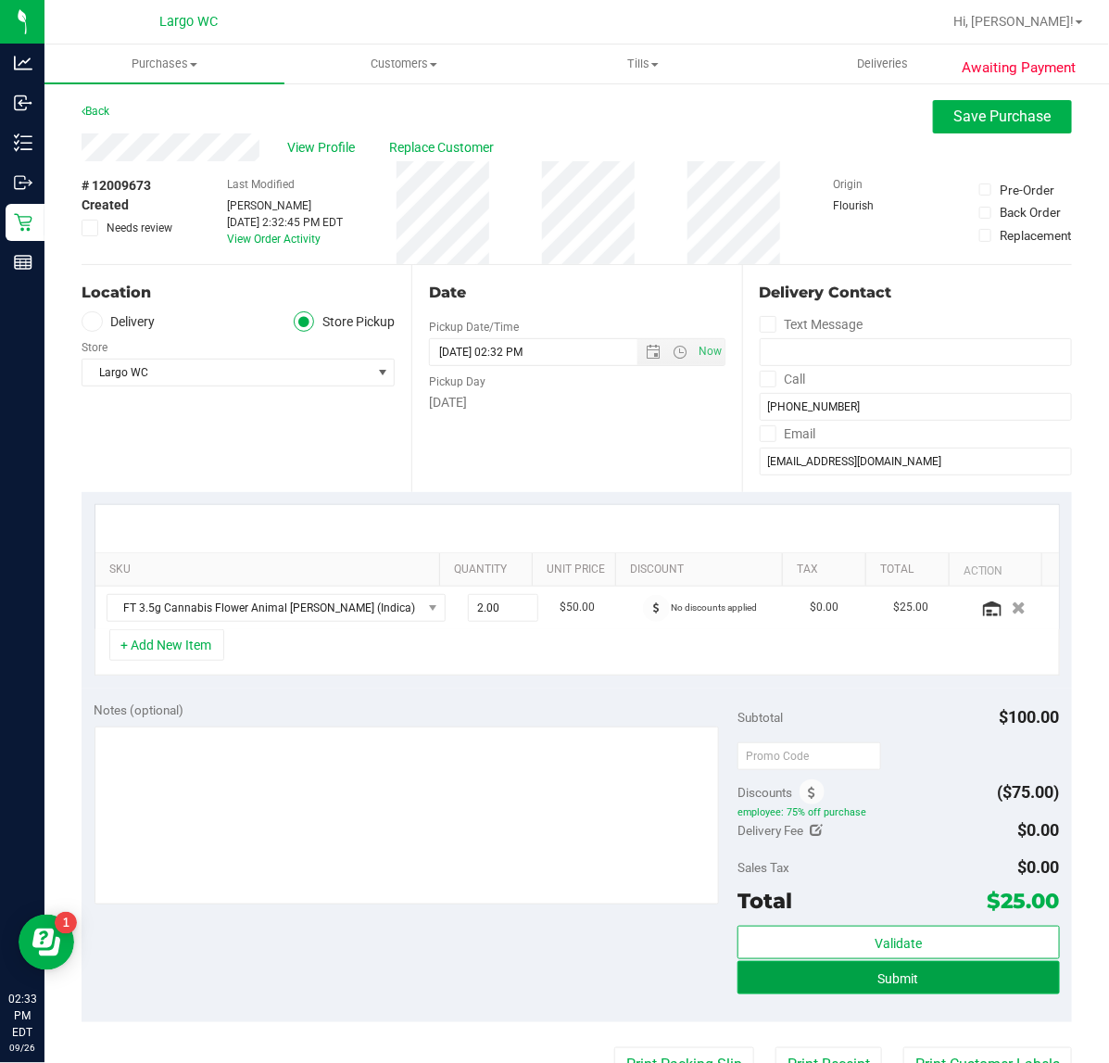
click at [952, 980] on button "Submit" at bounding box center [899, 977] width 322 height 33
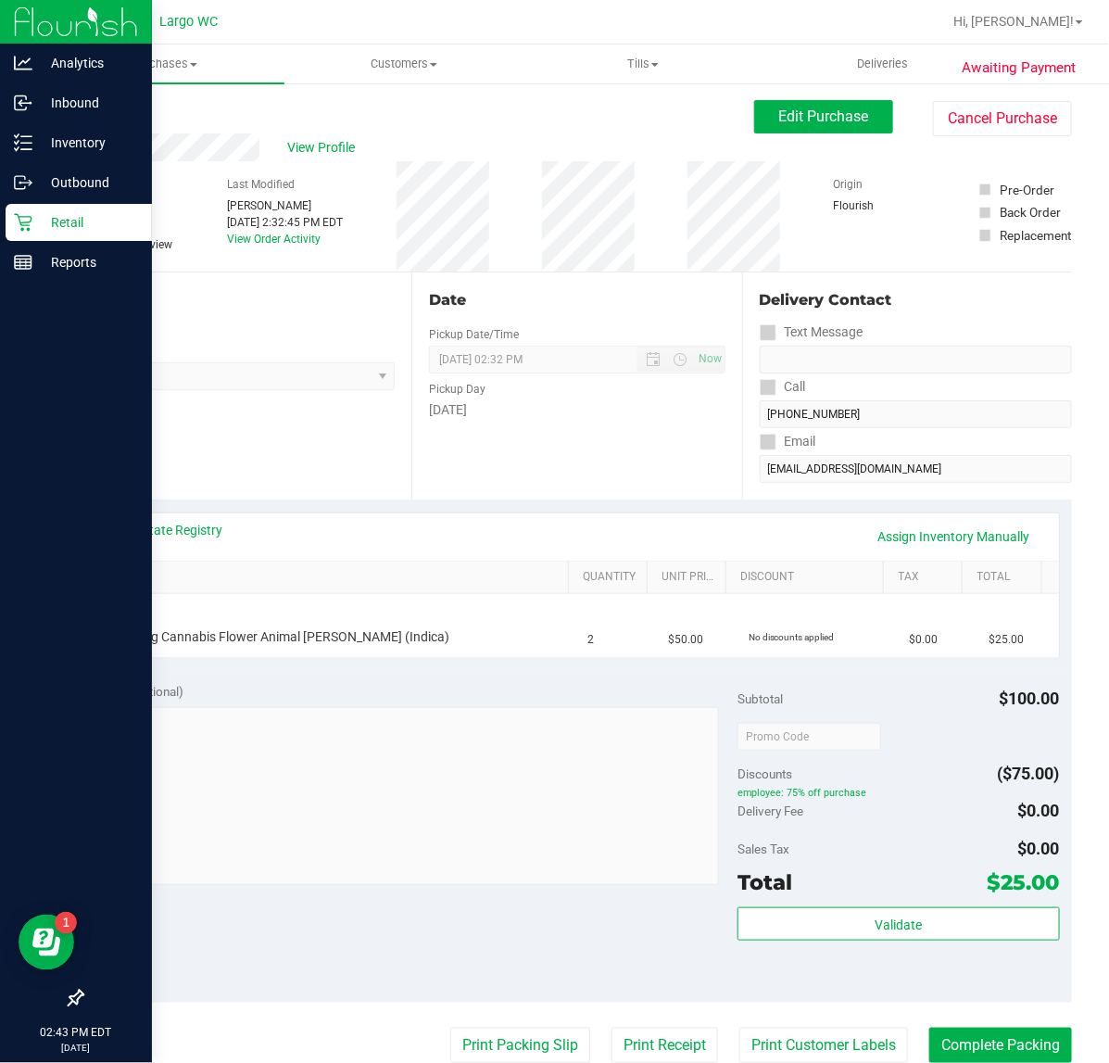
click at [16, 214] on icon at bounding box center [23, 223] width 18 height 18
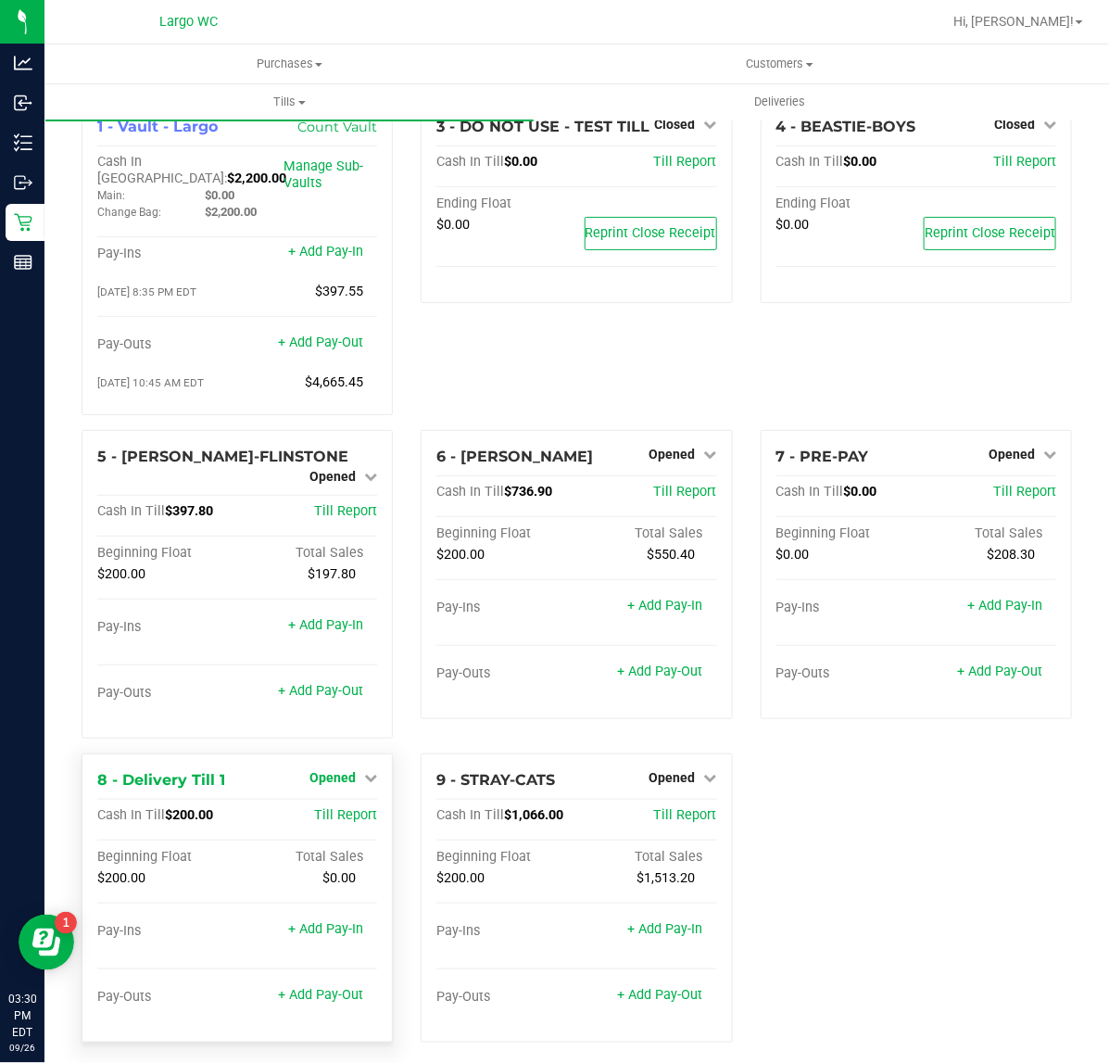
click at [364, 771] on icon at bounding box center [370, 777] width 13 height 13
click at [363, 804] on div "Close Till" at bounding box center [335, 815] width 137 height 23
click at [346, 808] on link "Close Till" at bounding box center [335, 815] width 50 height 15
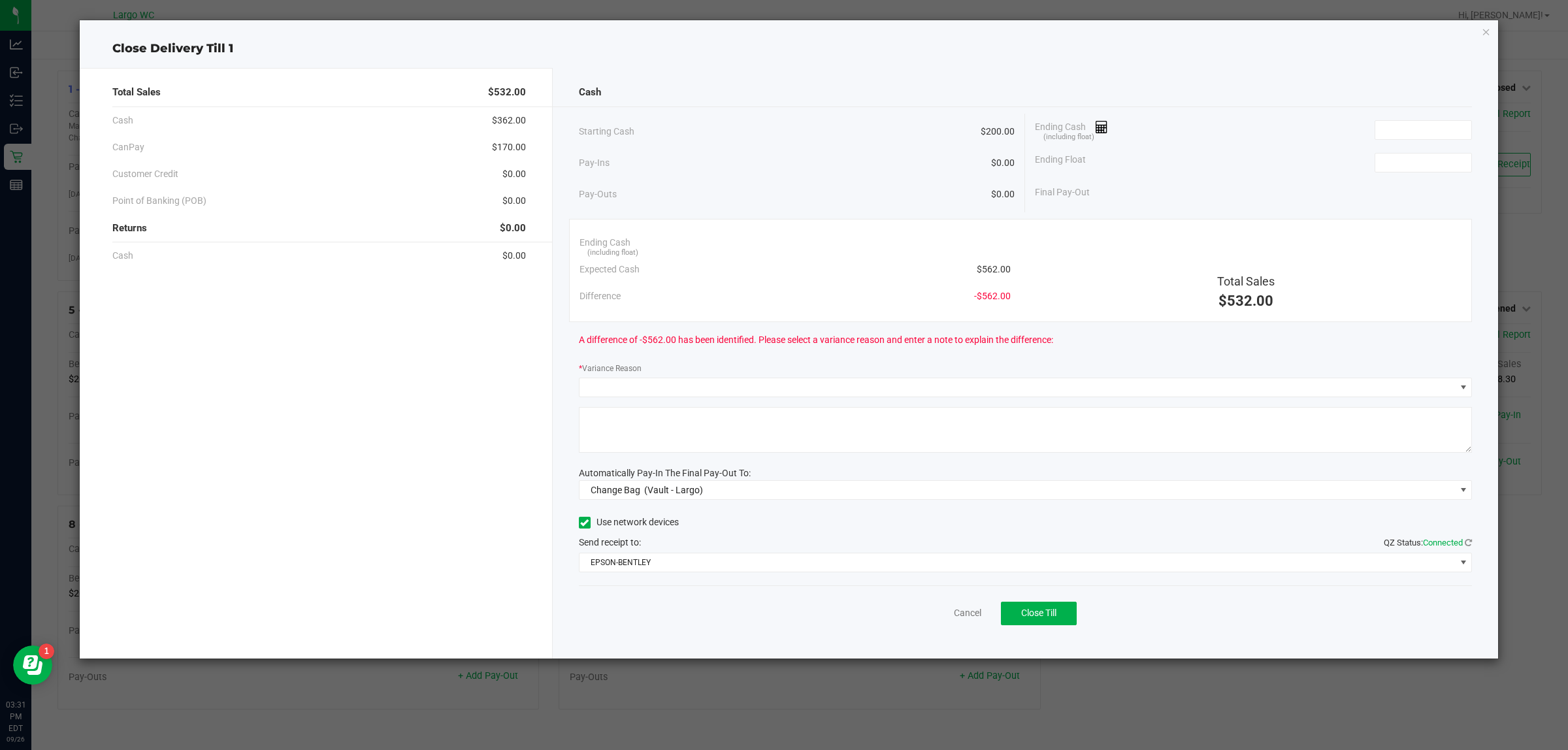
click at [781, 179] on div "Final Pay-Out" at bounding box center [1254, 192] width 437 height 27
click at [781, 151] on div "Ending Float" at bounding box center [1254, 163] width 437 height 32
click at [781, 165] on input at bounding box center [1423, 163] width 96 height 18
type input "$200.00"
click at [781, 125] on input at bounding box center [1423, 130] width 96 height 18
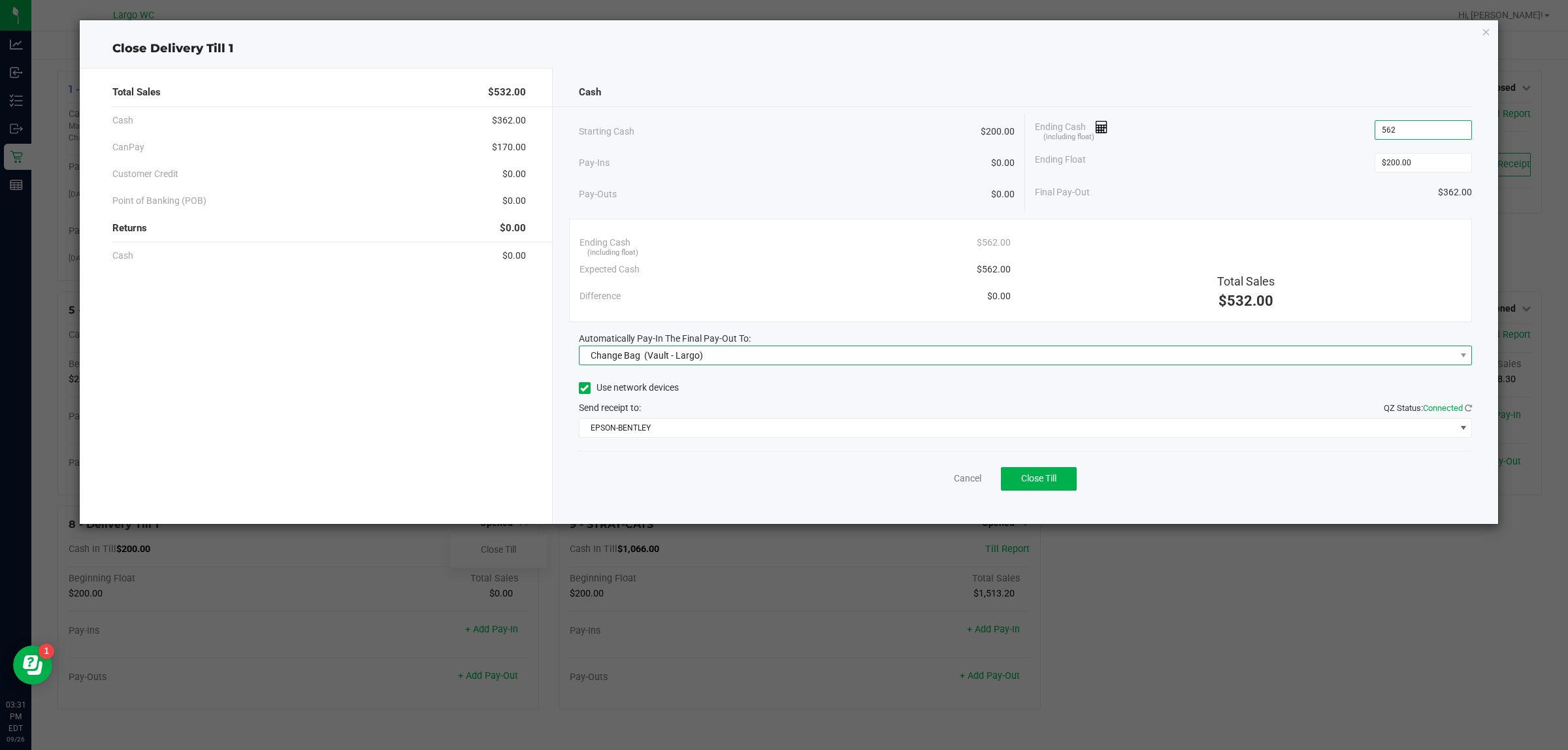
type input "$562.00"
click at [781, 360] on span "Change Bag (Vault - Largo)" at bounding box center [1017, 355] width 876 height 18
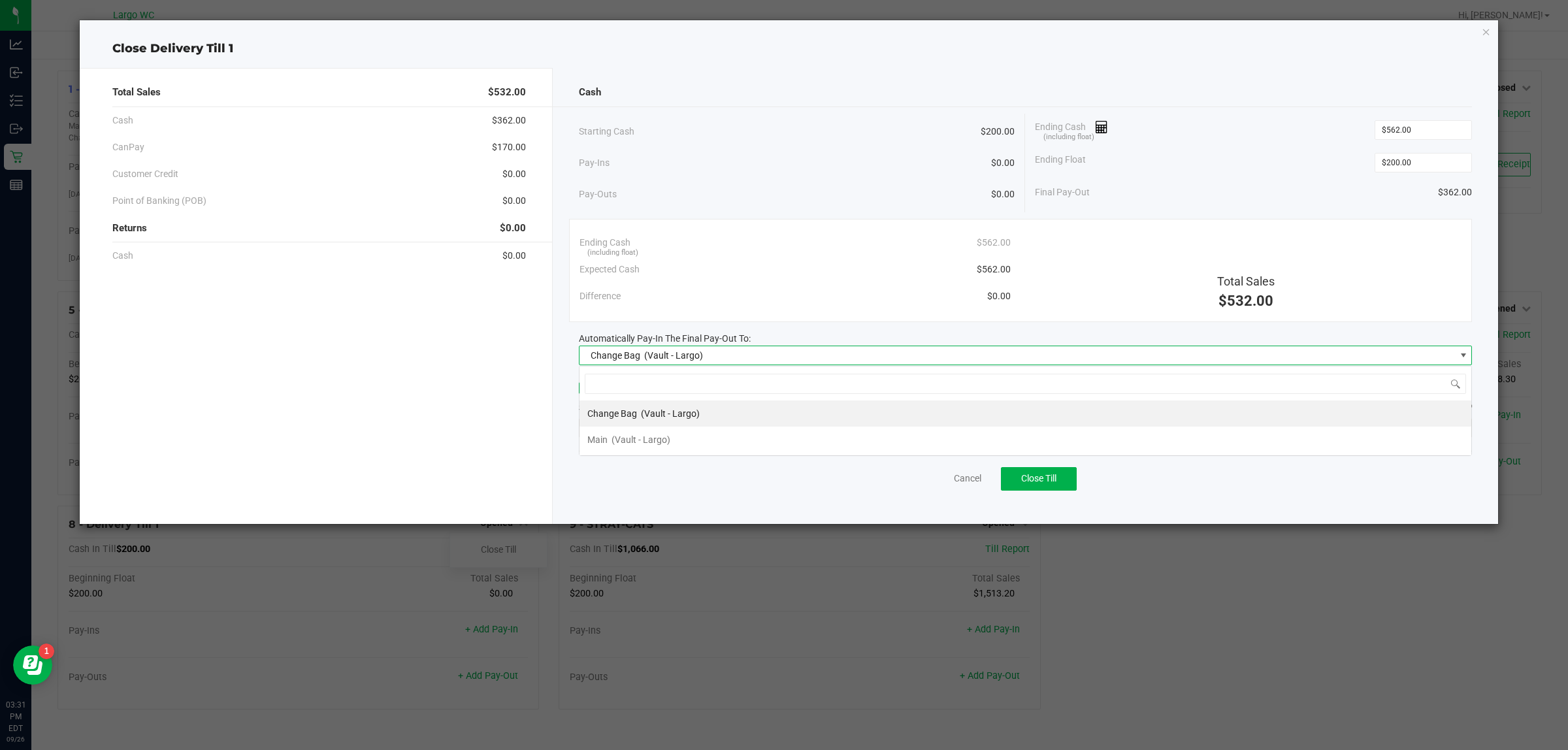
scroll to position [20, 893]
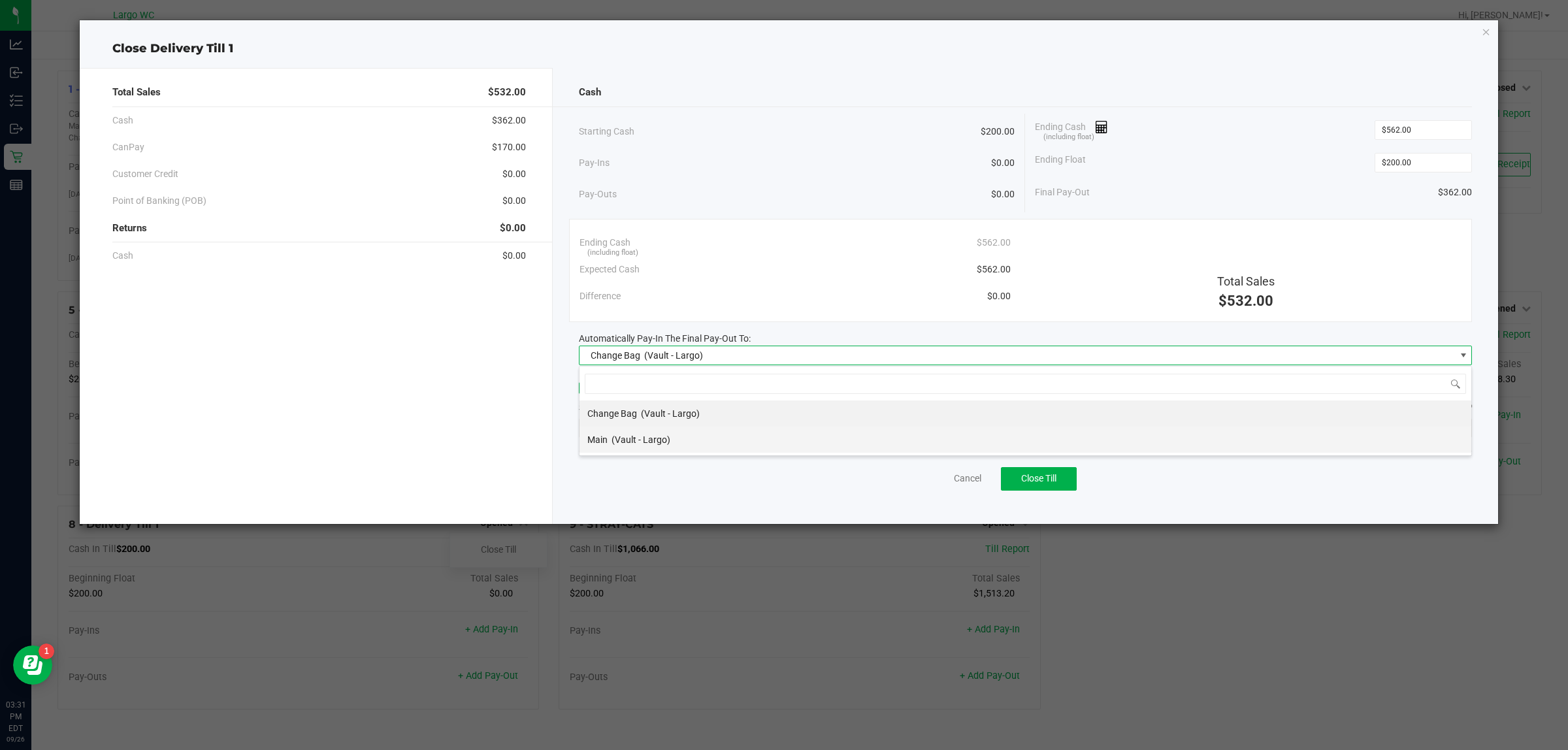
click at [781, 442] on li "Main (Vault - Largo)" at bounding box center [1025, 439] width 892 height 26
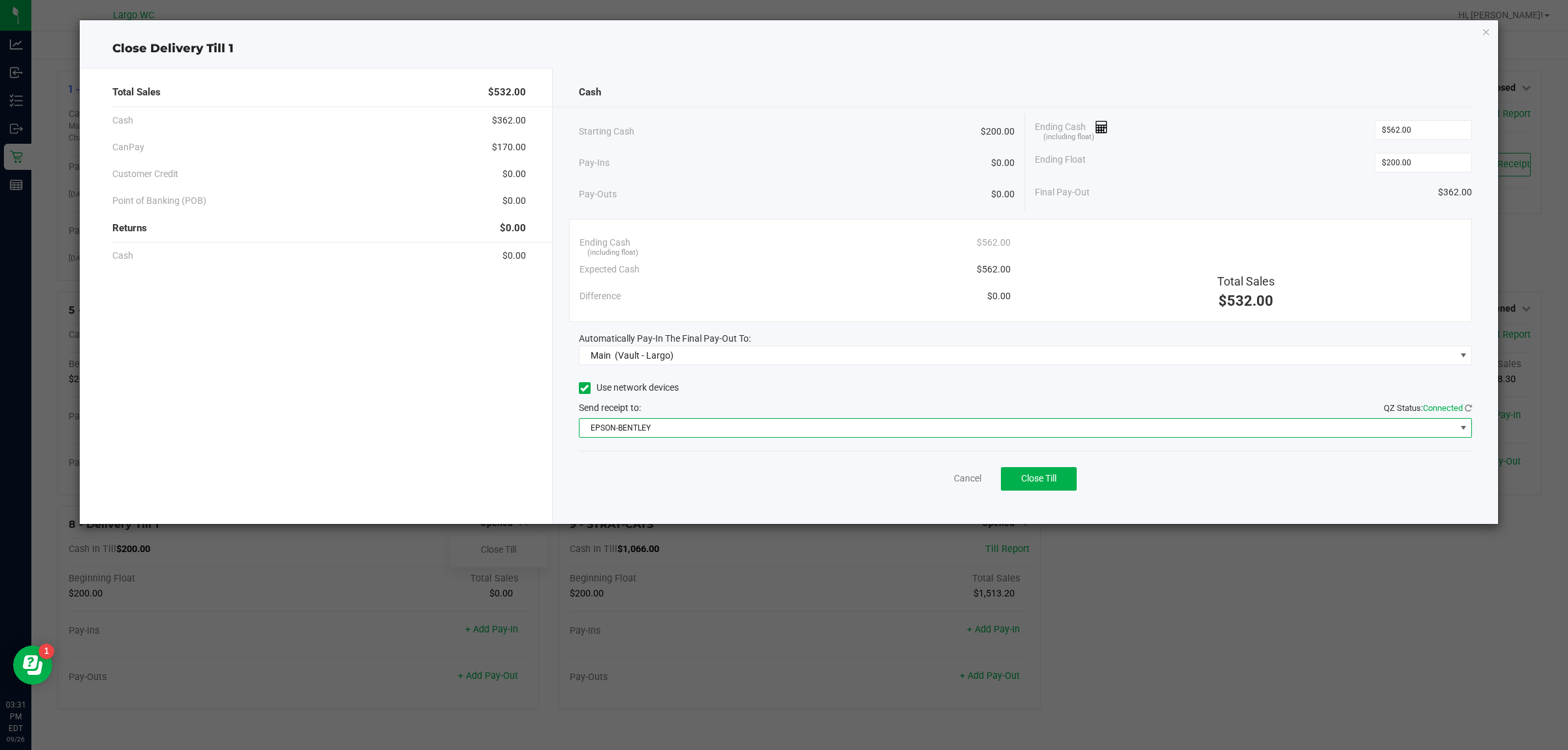
click at [674, 422] on span "EPSON-BENTLEY" at bounding box center [1017, 428] width 876 height 18
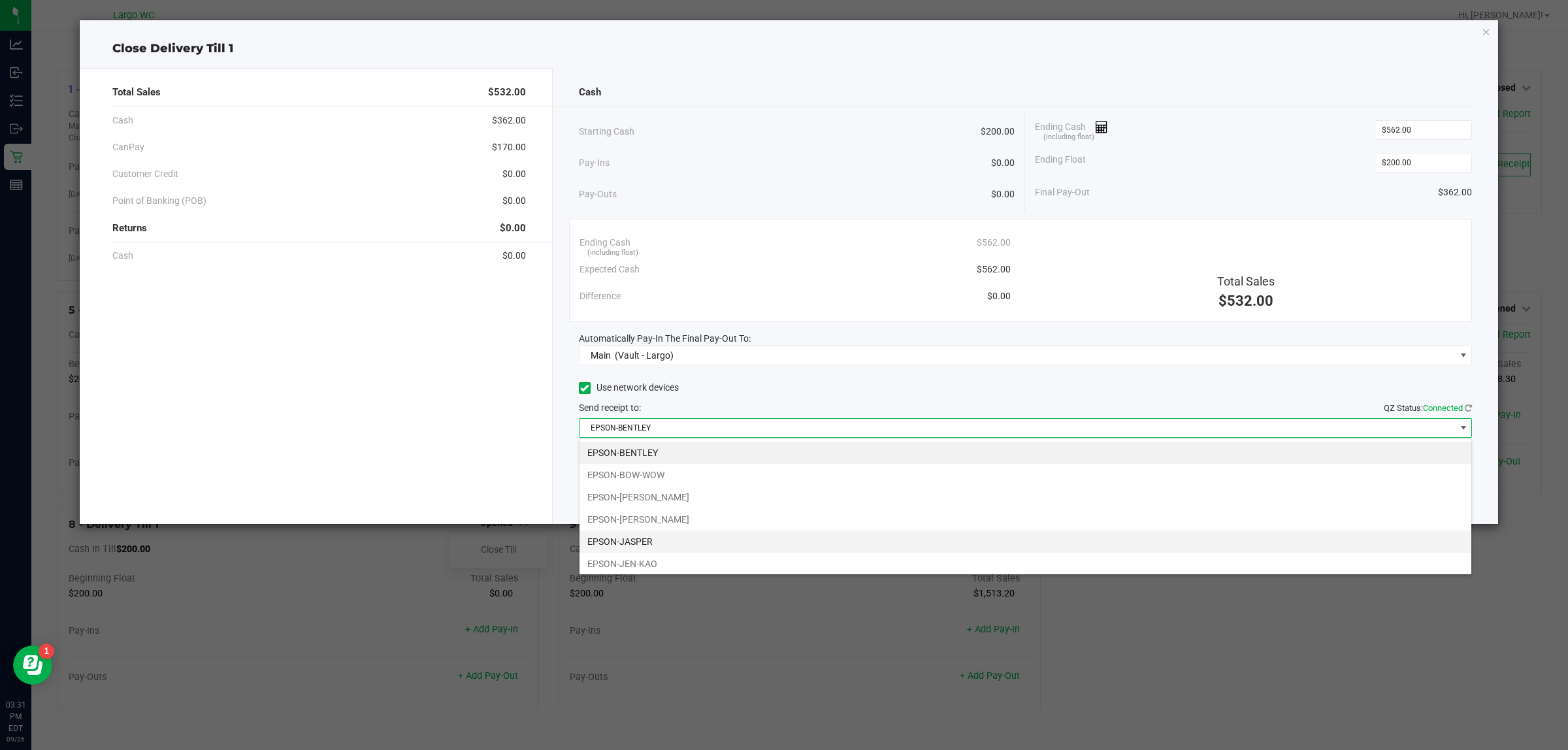
click at [647, 536] on li "EPSON-JASPER" at bounding box center [1025, 542] width 892 height 23
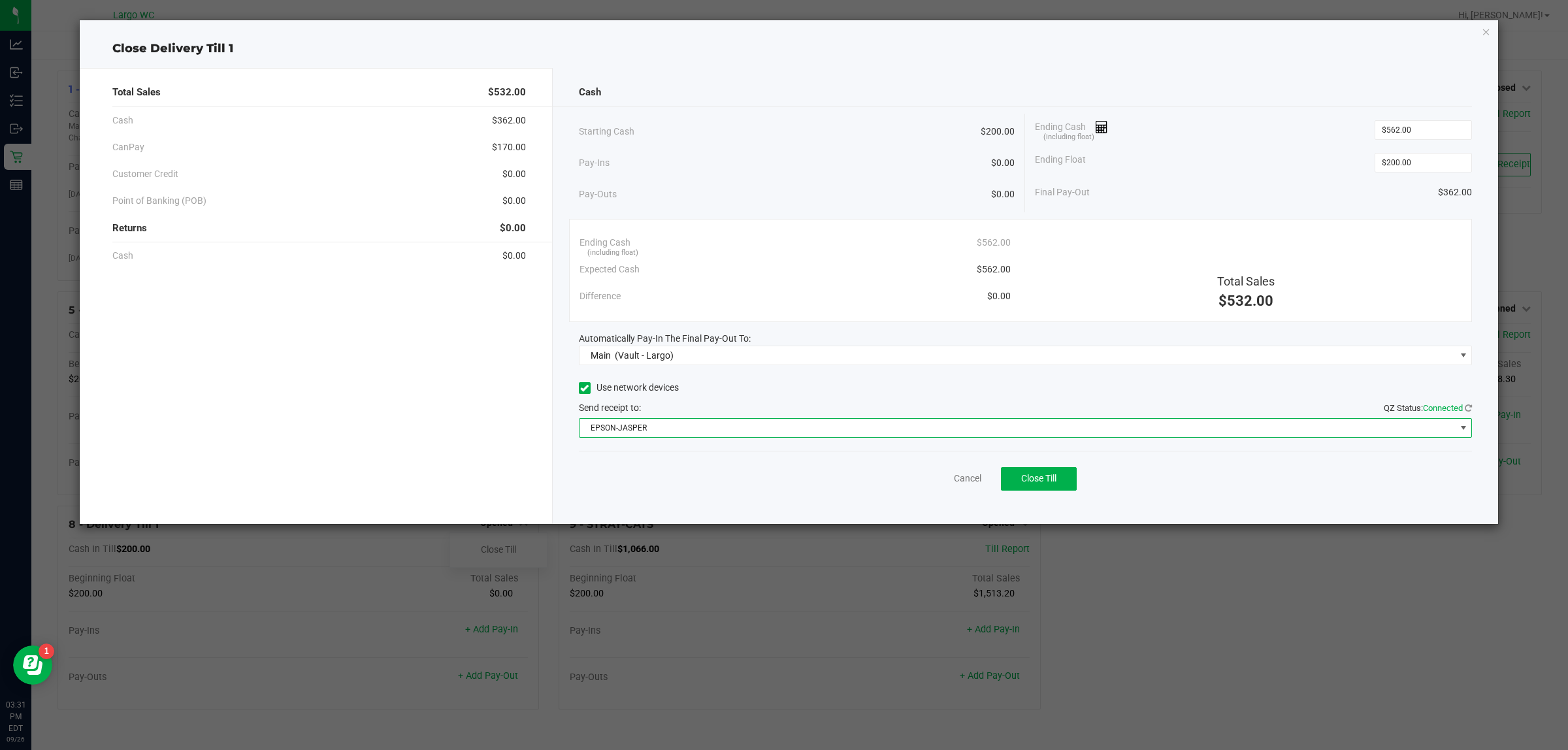
click at [781, 268] on div "Expected Cash $562.00" at bounding box center [795, 269] width 431 height 27
click at [781, 487] on button "Close Till" at bounding box center [1039, 479] width 76 height 23
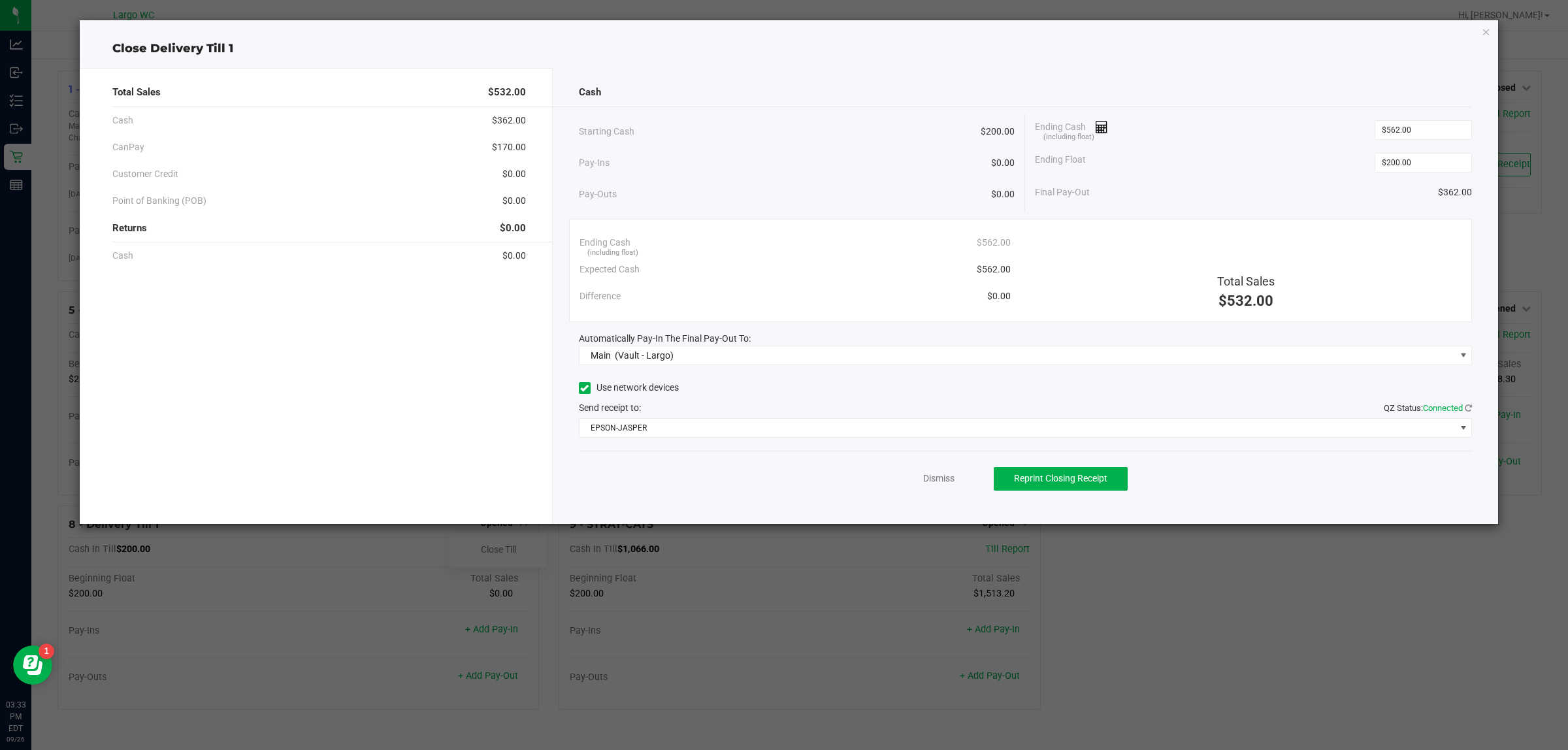
click at [781, 471] on div "Dismiss Reprint Closing Receipt" at bounding box center [1026, 476] width 894 height 50
click at [781, 481] on link "Dismiss" at bounding box center [939, 478] width 31 height 13
